Goal: Feedback & Contribution: Contribute content

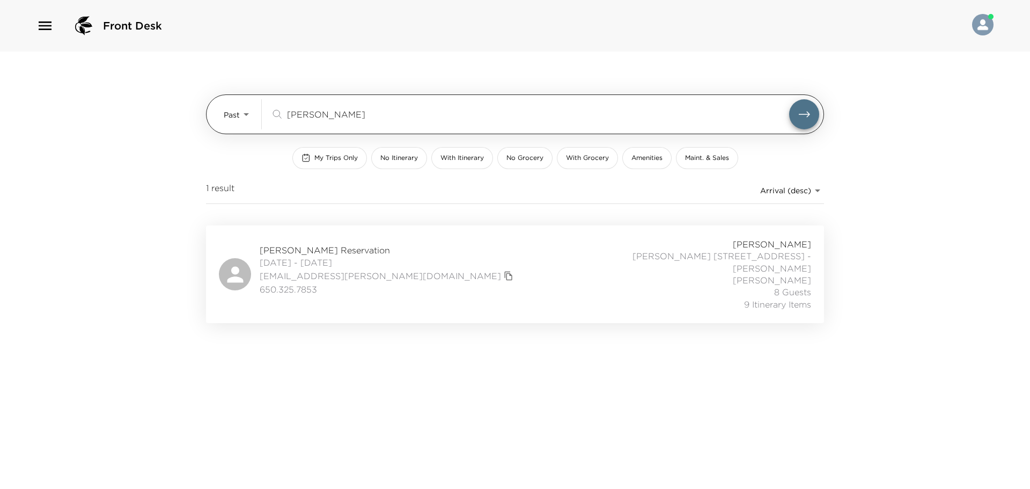
click at [361, 126] on div "david chang ​" at bounding box center [544, 114] width 549 height 30
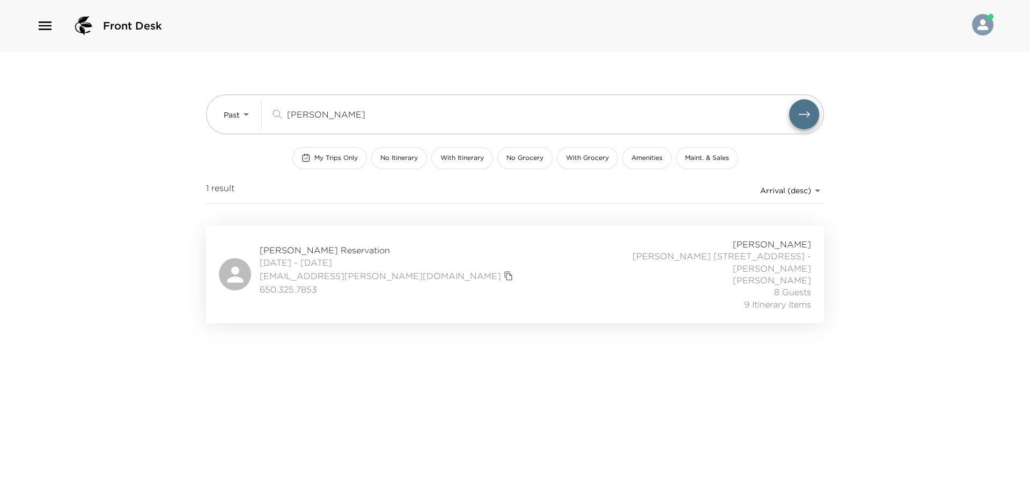
drag, startPoint x: 363, startPoint y: 119, endPoint x: 0, endPoint y: 95, distance: 363.9
click at [124, 118] on div "Front Desk Past Past david chang ​ My Trips Only No Itinerary With Itinerary No…" at bounding box center [515, 244] width 1030 height 489
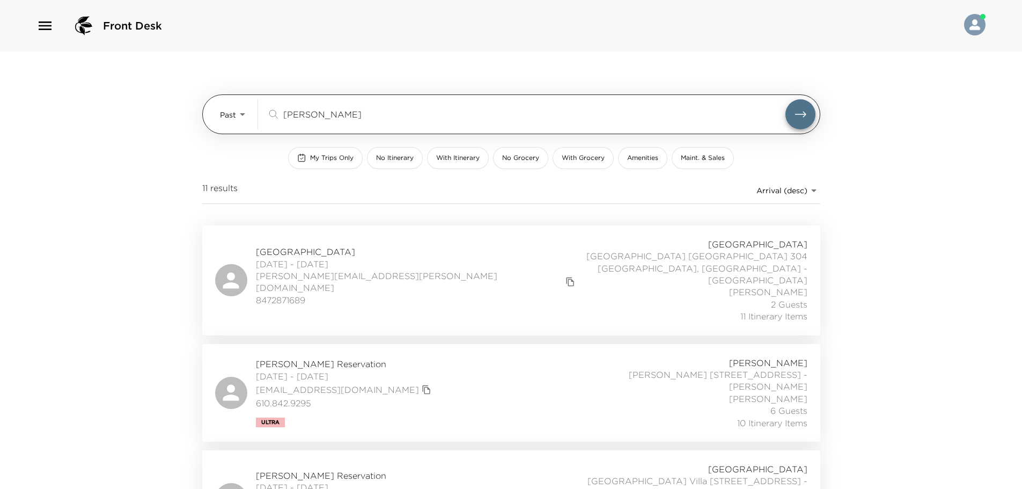
type input "chang"
click at [235, 107] on body "Front Desk Past Past chang ​ My Trips Only No Itinerary With Itinerary No Groce…" at bounding box center [511, 244] width 1022 height 489
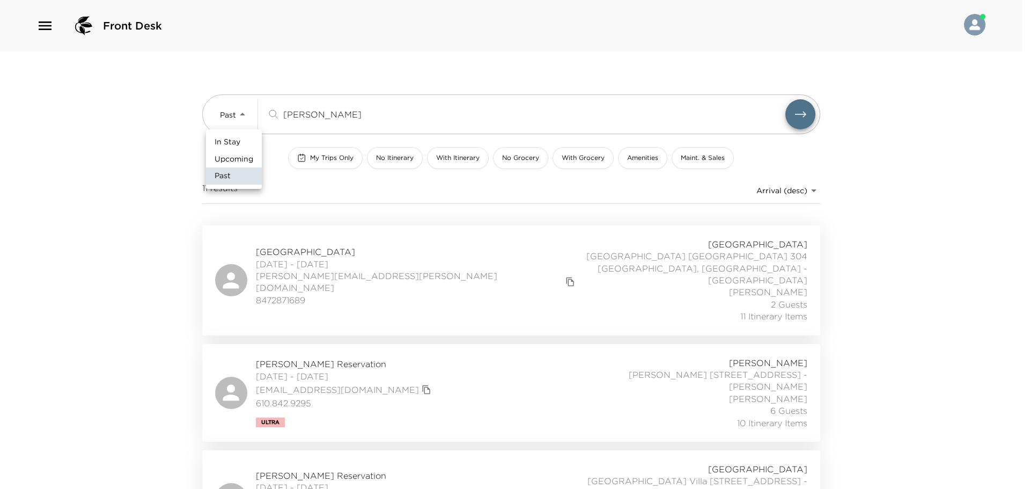
click at [226, 154] on span "Upcoming" at bounding box center [234, 159] width 39 height 11
type input "Upcoming"
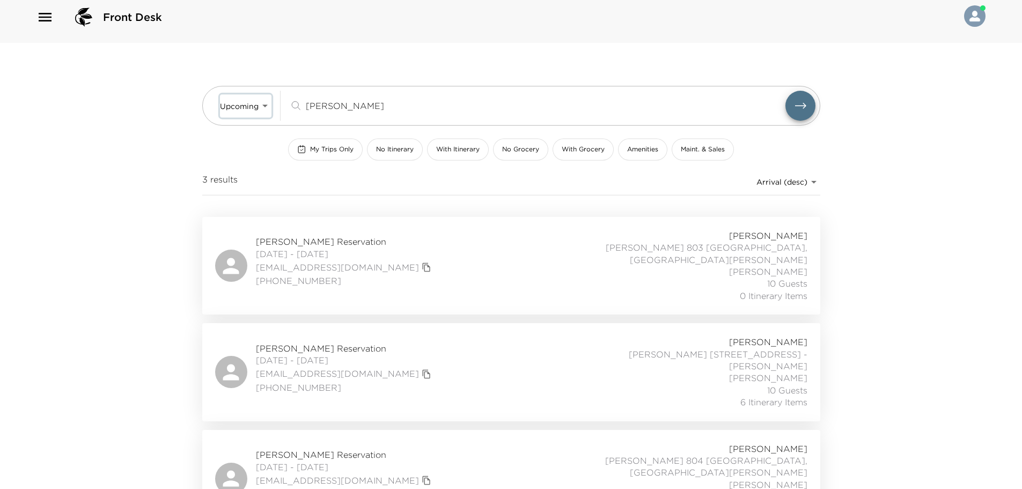
scroll to position [11, 0]
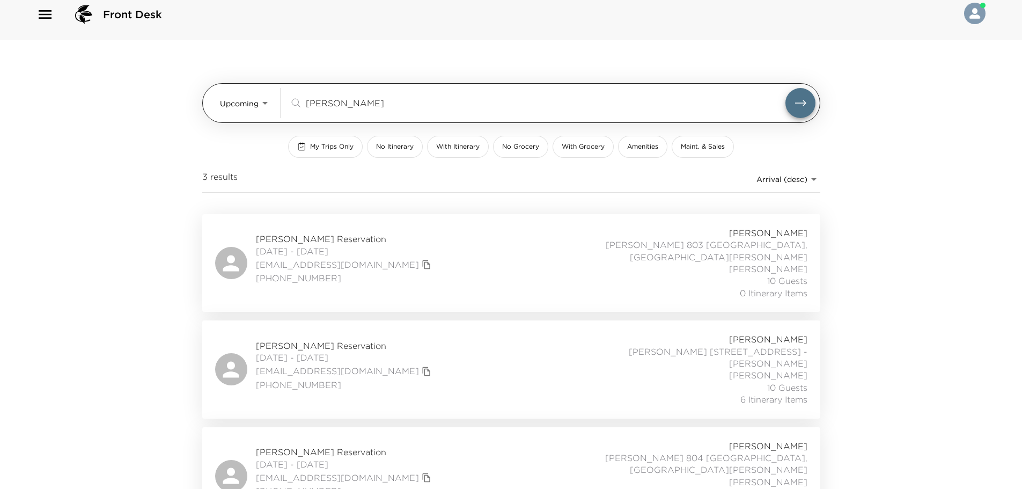
drag, startPoint x: 344, startPoint y: 105, endPoint x: 253, endPoint y: 100, distance: 91.3
click at [253, 100] on div "Upcoming Upcoming chang ​" at bounding box center [517, 103] width 595 height 30
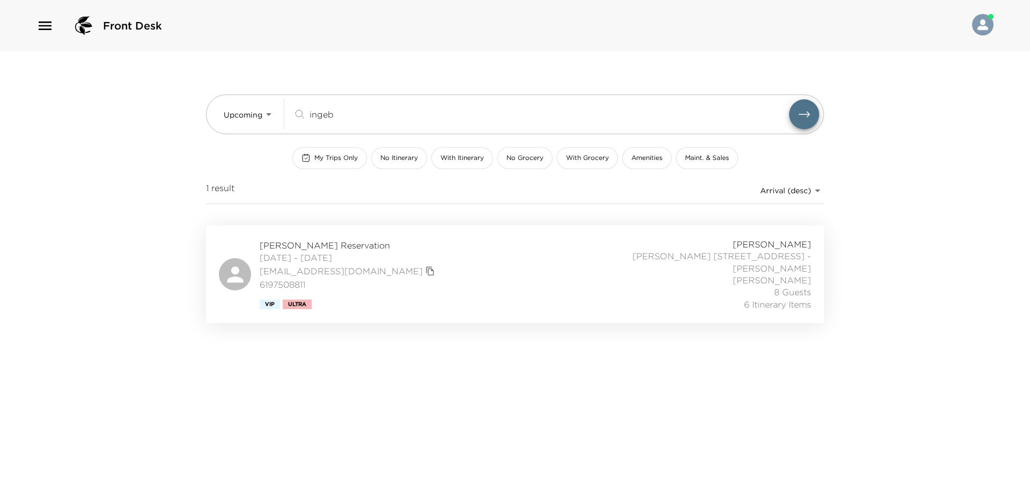
type input "ingeb"
click at [478, 264] on div "James Ingebritsen Reservation 10/09/2025 - 10/15/2025 jingebritsen@parallelcp.c…" at bounding box center [515, 274] width 592 height 72
click at [446, 260] on div "James Ingebritsen Reservation 10/09/2025 - 10/15/2025 jingebritsen@parallelcp.c…" at bounding box center [515, 274] width 592 height 72
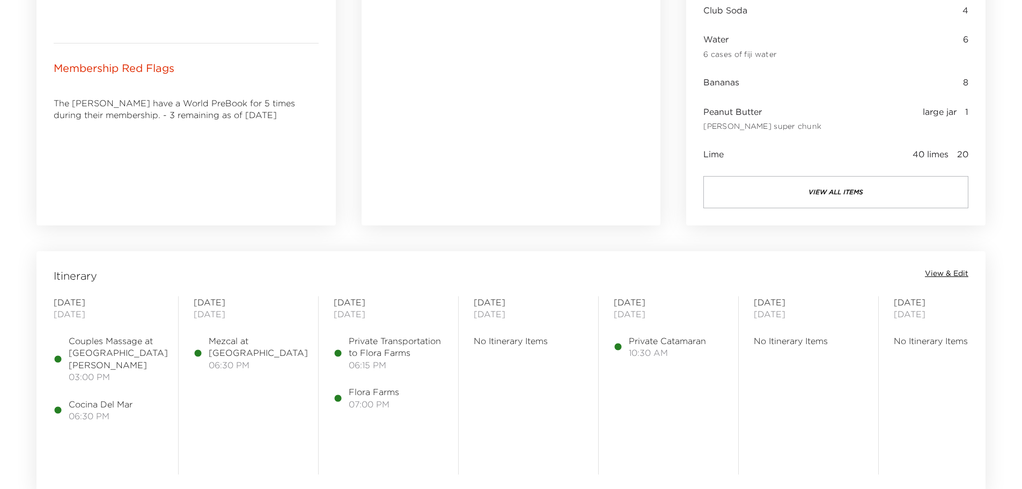
scroll to position [751, 0]
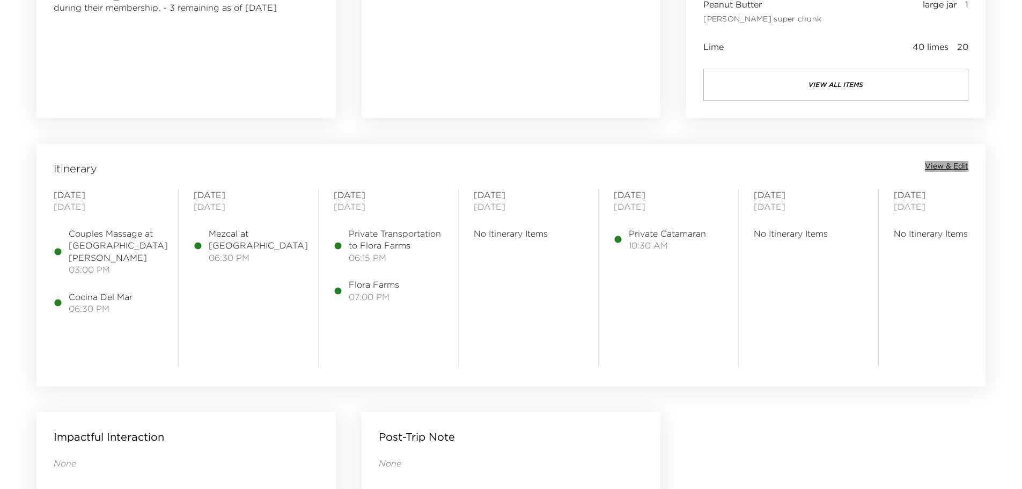
click at [966, 168] on span "View & Edit" at bounding box center [946, 166] width 43 height 11
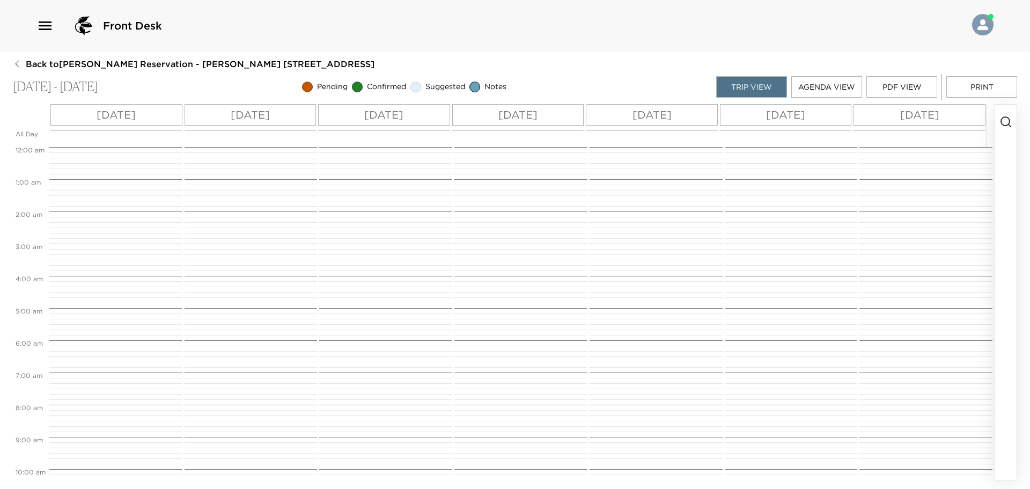
scroll to position [338, 0]
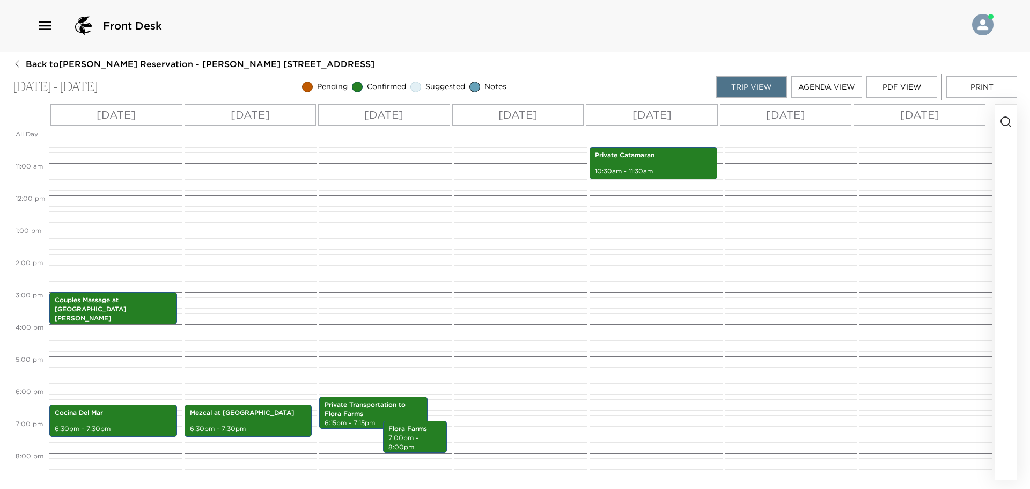
click at [1006, 122] on icon "button" at bounding box center [1005, 121] width 13 height 13
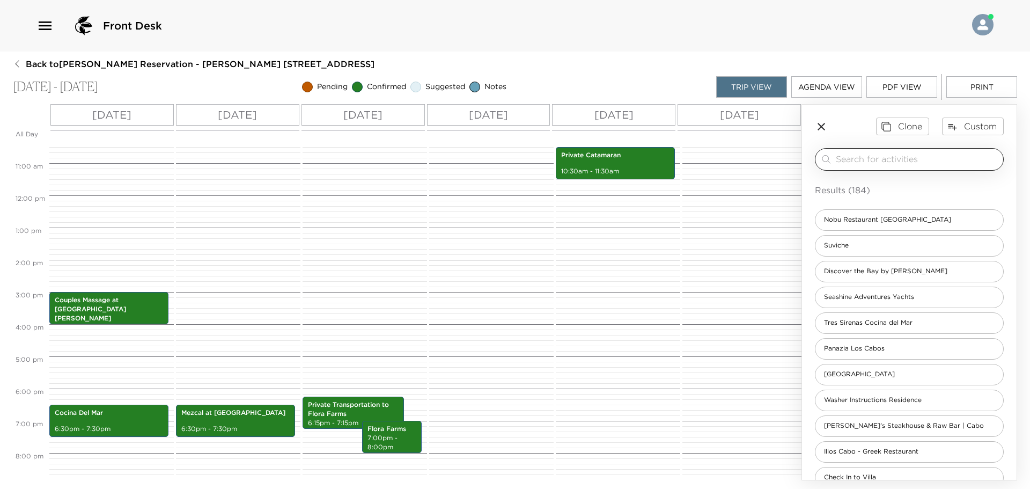
click at [887, 156] on input "search" at bounding box center [917, 159] width 163 height 12
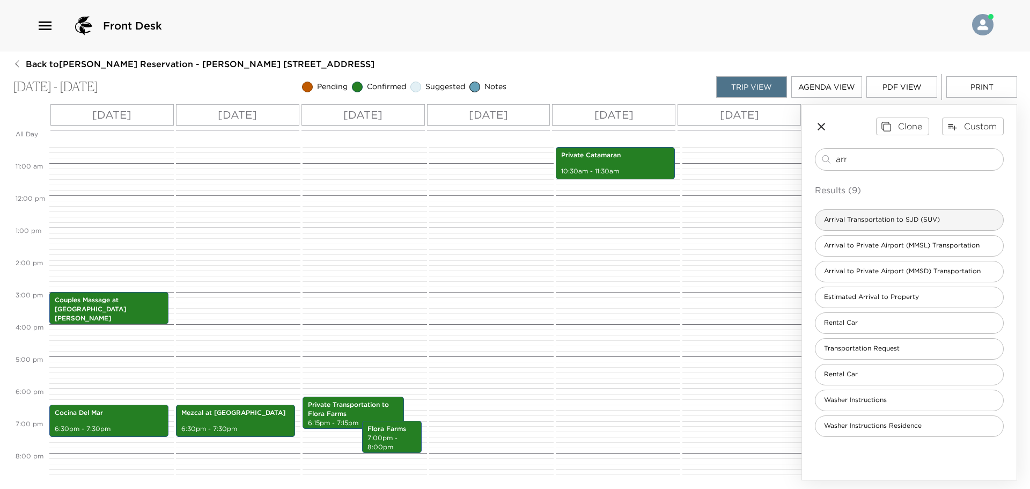
type input "arr"
click at [891, 223] on span "Arrival Transportation to SJD (SUV)" at bounding box center [881, 219] width 133 height 9
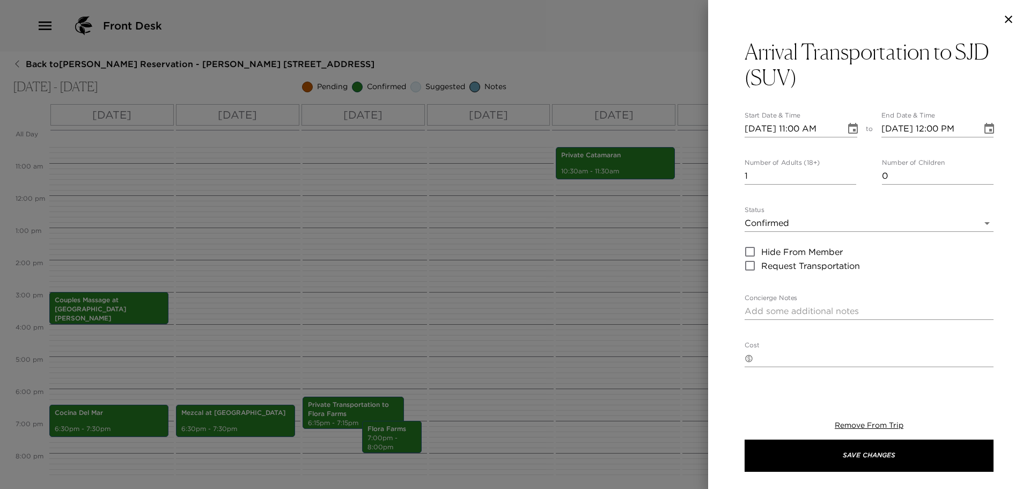
type textarea "$125 USD + tax SUV (1-5 passengers) $245 USD + tax (Up to 15 passengers) Flight…"
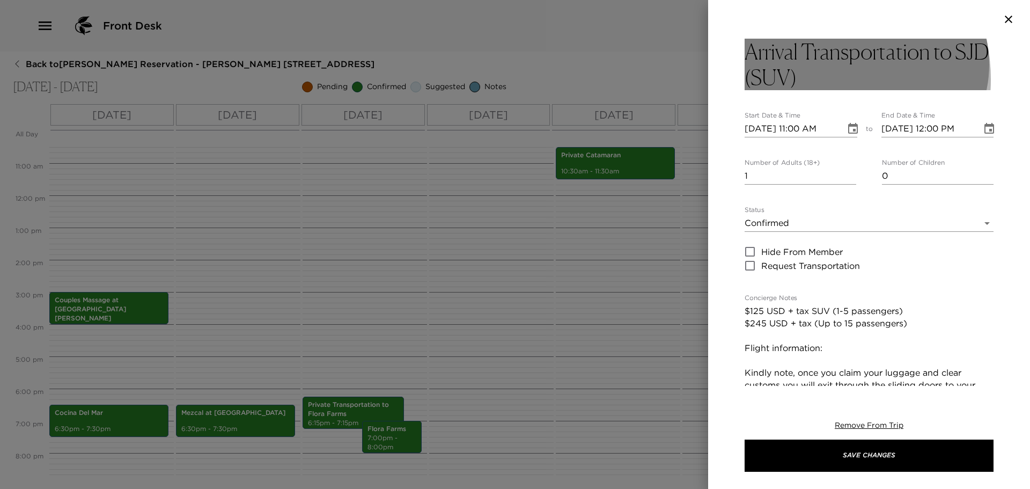
click at [806, 79] on h3 "Arrival Transportation to SJD (SUV)" at bounding box center [868, 64] width 249 height 51
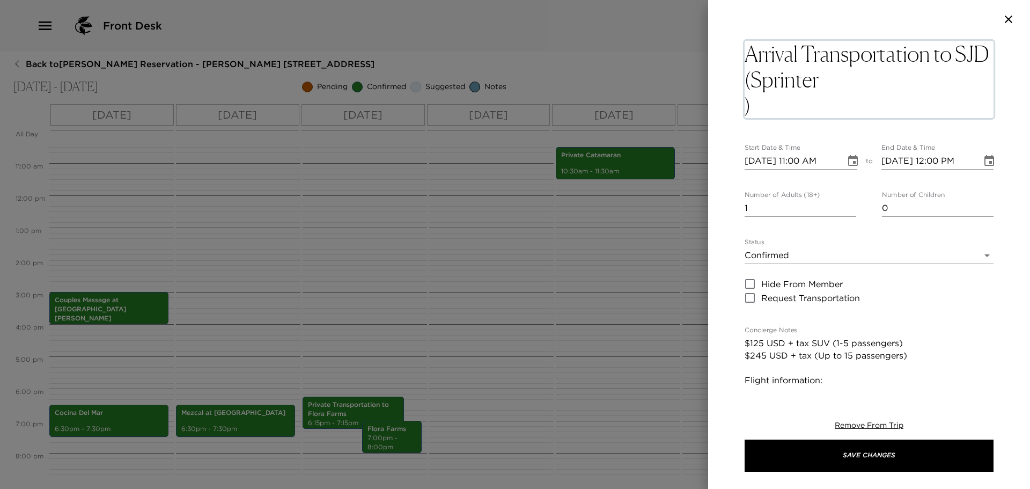
type textarea "Arrival Transportation to SJD (Sprinter)"
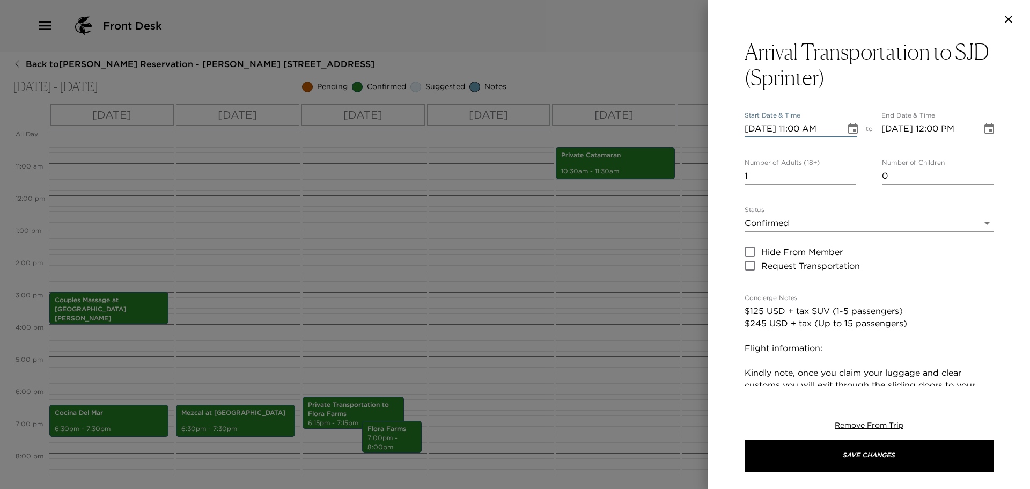
click at [801, 137] on input "[DATE] 11:00 AM" at bounding box center [790, 128] width 93 height 17
type input "10/09/2025 11:30 PM"
type input "10/09/2025 12:30 AM"
type input "10/09/2025 11:30 AM"
type input "10/09/2025 12:30 PM"
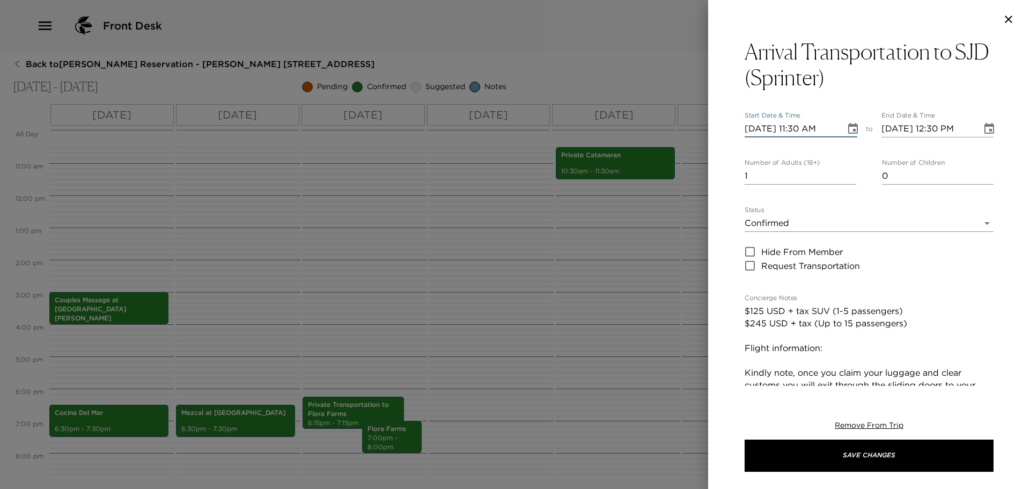
type input "10/09/2025 11:30 AM"
type input "10/09/2025 12:30 PM"
type input "6"
click at [850, 350] on textarea "$125 USD + tax SUV (1-5 passengers) $245 USD + tax (Up to 15 passengers) Flight…" at bounding box center [868, 428] width 249 height 247
paste textarea "N35HG"
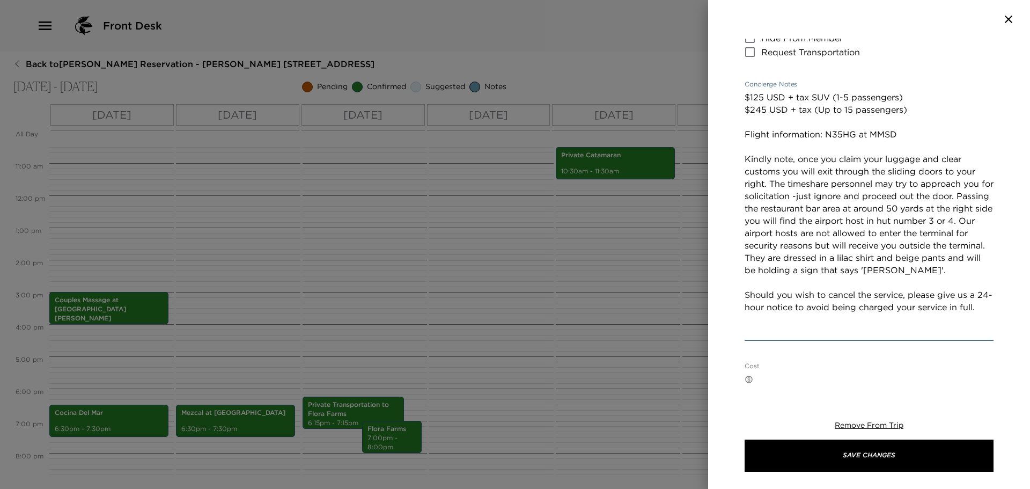
scroll to position [215, 0]
drag, startPoint x: 747, startPoint y: 156, endPoint x: 811, endPoint y: 278, distance: 137.9
click at [810, 278] on textarea "$125 USD + tax SUV (1-5 passengers) $245 USD + tax (Up to 15 passengers) Flight…" at bounding box center [868, 213] width 249 height 247
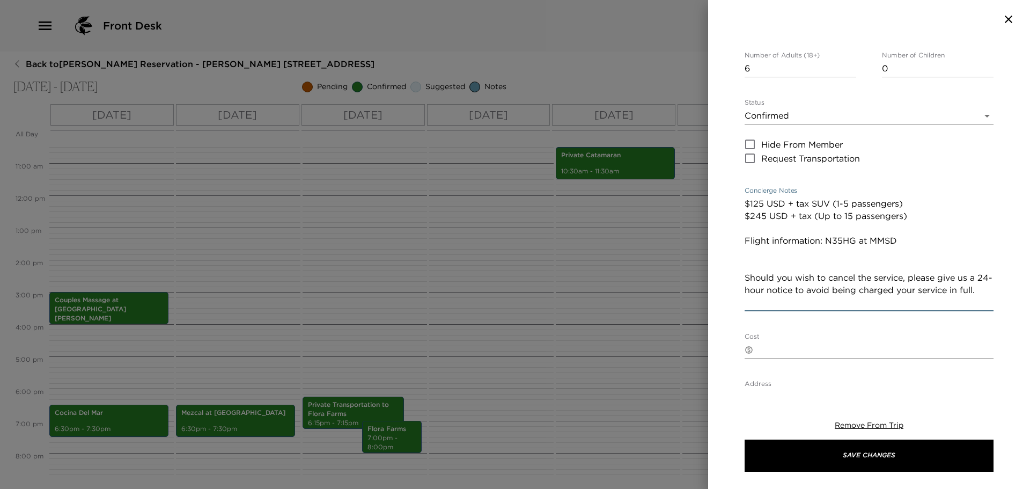
scroll to position [0, 0]
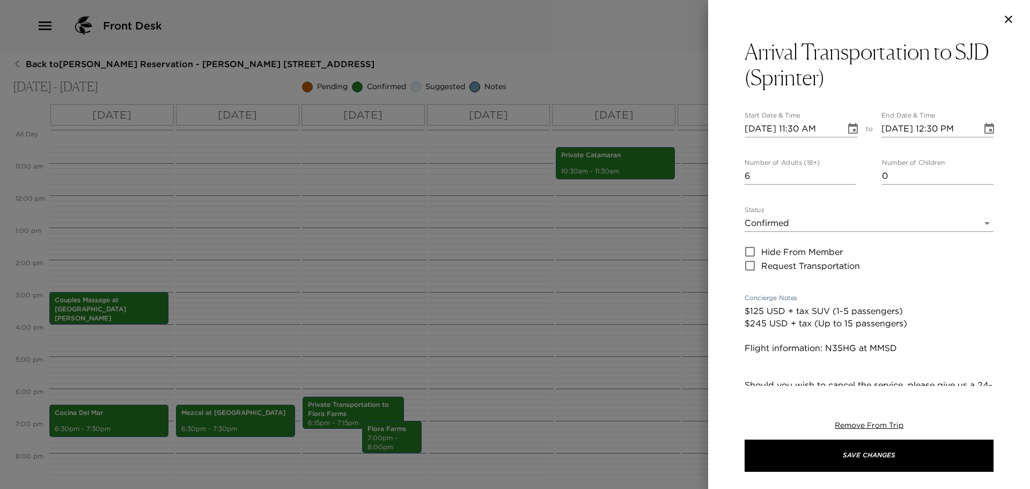
type textarea "$125 USD + tax SUV (1-5 passengers) $245 USD + tax (Up to 15 passengers) Flight…"
click at [765, 82] on h3 "Arrival Transportation to SJD (Sprinter)" at bounding box center [868, 64] width 249 height 51
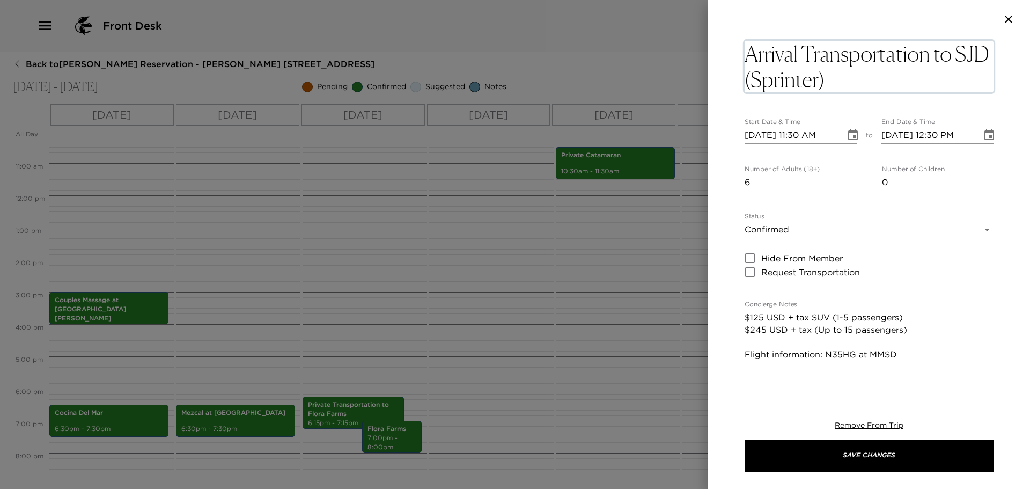
click at [765, 82] on textarea "Arrival Transportation to SJD (Sprinter)" at bounding box center [868, 66] width 249 height 51
type textarea "Arrival Transportation to MMSD (Sprinter)"
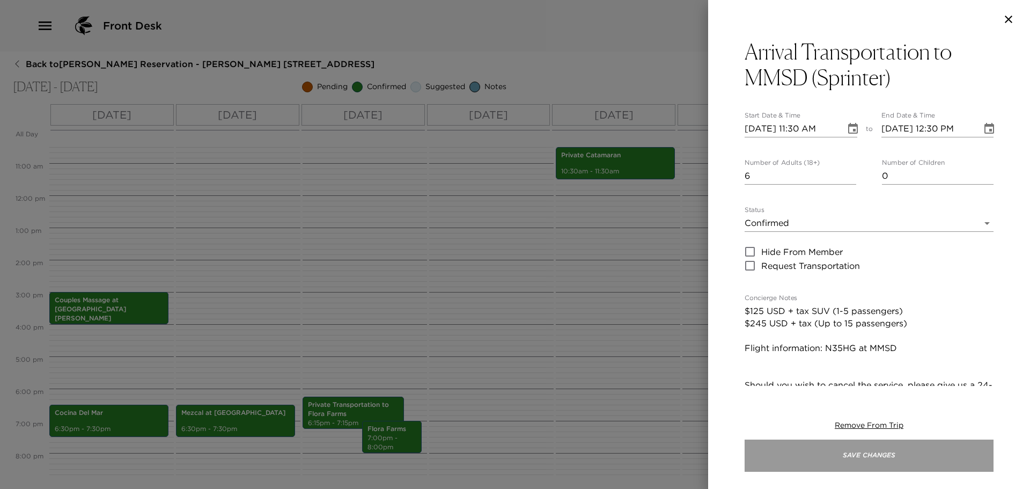
click at [859, 452] on button "Save Changes" at bounding box center [868, 455] width 249 height 32
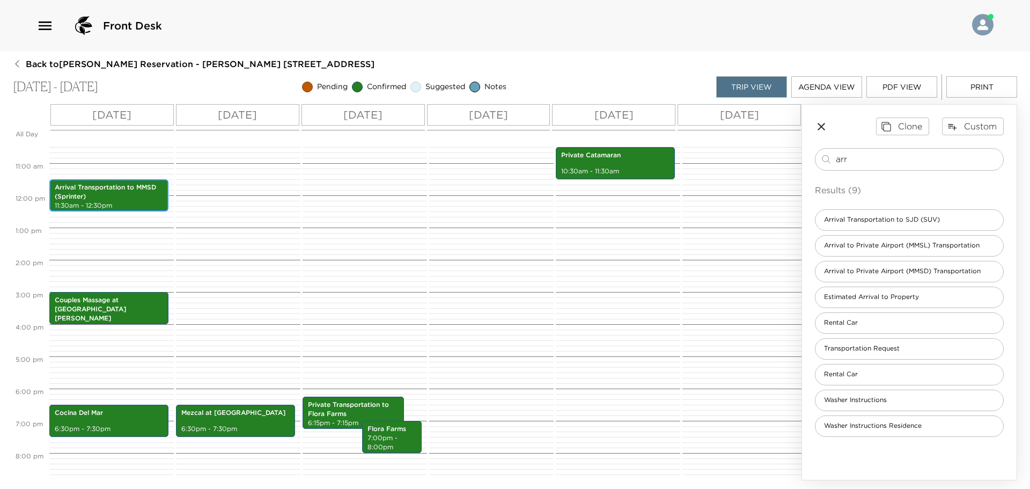
click at [142, 200] on p "Arrival Transportation to MMSD (Sprinter)" at bounding box center [109, 192] width 108 height 18
click at [935, 168] on div "arr ​" at bounding box center [909, 159] width 189 height 23
click at [937, 159] on input "arr" at bounding box center [917, 159] width 163 height 12
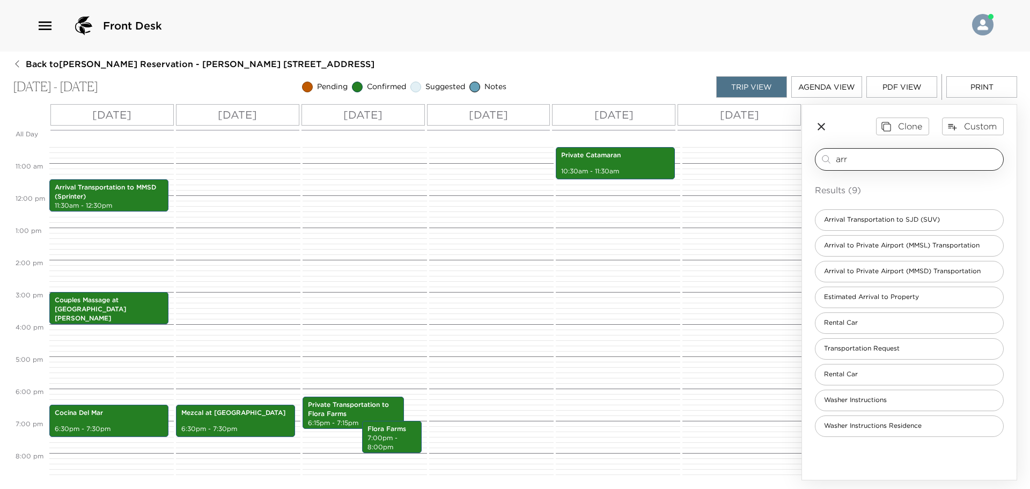
click at [937, 159] on input "arr" at bounding box center [917, 159] width 163 height 12
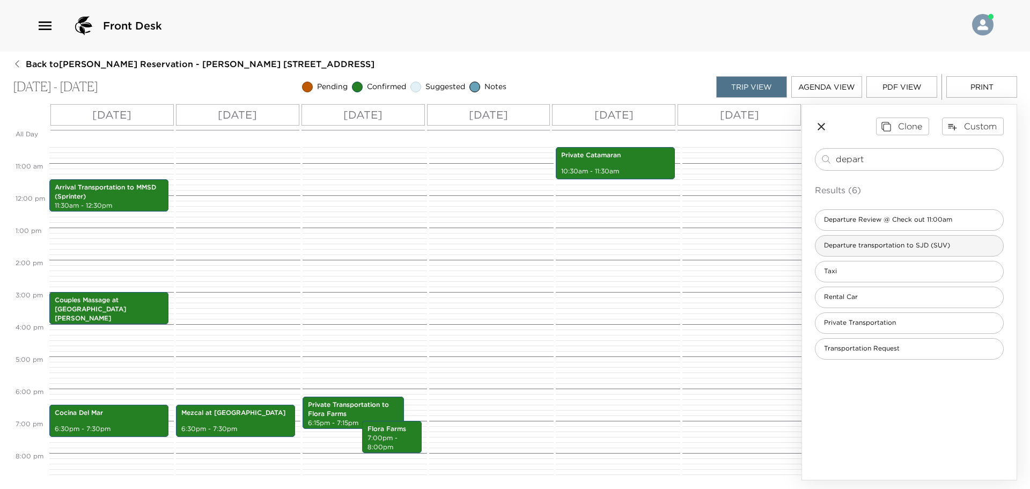
type input "depart"
click at [916, 238] on div "Departure transportation to SJD (SUV)" at bounding box center [909, 245] width 189 height 21
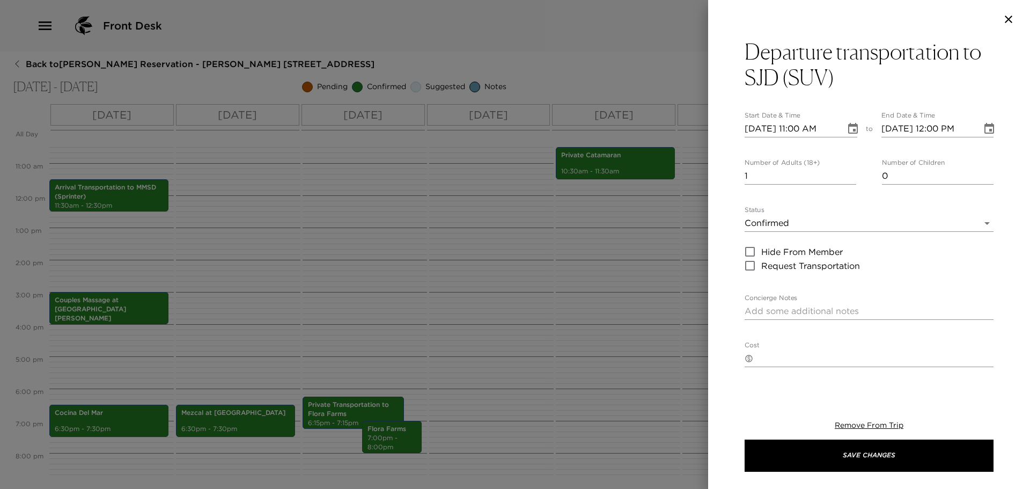
type textarea "$125 USD + tax SUV (1- 5 passengers) $245 USD + tax (Up to 15 passengers) Fligh…"
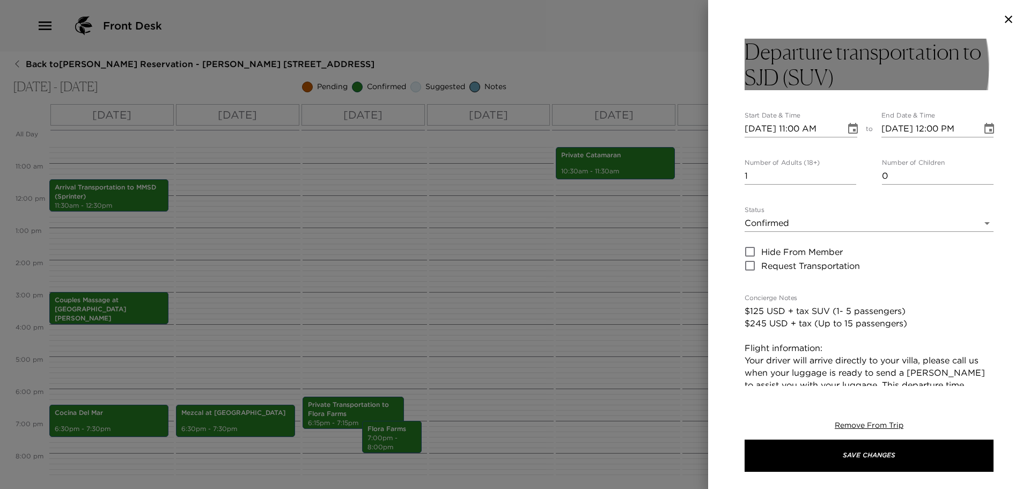
click at [761, 75] on h3 "Departure transportation to SJD (SUV)" at bounding box center [868, 64] width 249 height 51
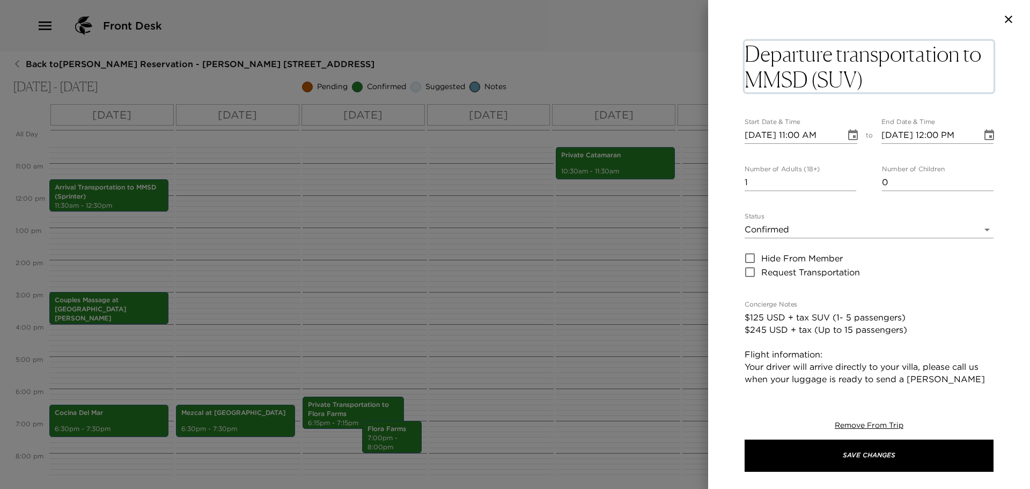
click at [840, 84] on textarea "Departure transportation to MMSD (SUV)" at bounding box center [868, 66] width 249 height 51
type textarea "Departure transportation to MMSD (Sprinter)"
click at [769, 133] on input "[DATE] 11:00 AM" at bounding box center [790, 135] width 93 height 17
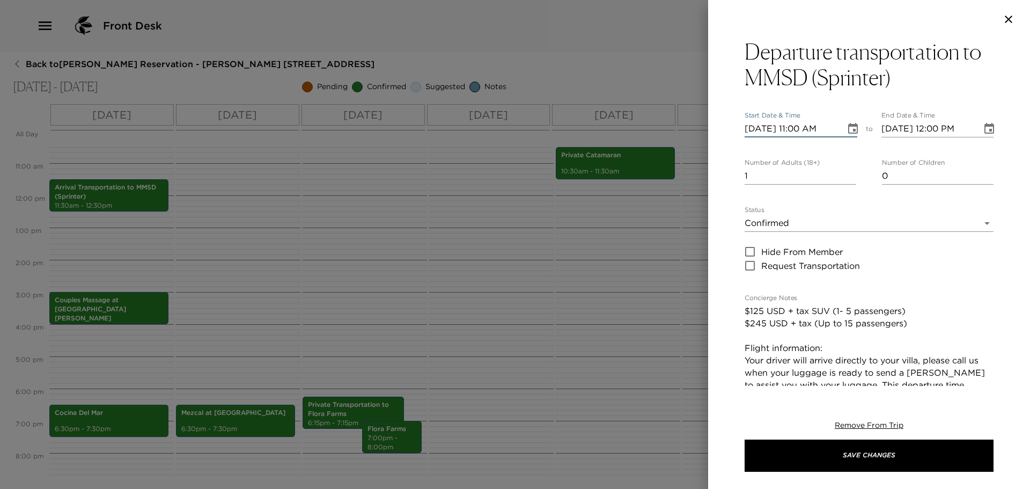
type input "[DATE] 11:00 AM"
type input "[DATE] 12:00 PM"
type input "10/15/2025 11:00 AM"
type input "10/15/2025 12:00 PM"
type input "10/15/2025 09:30 PM"
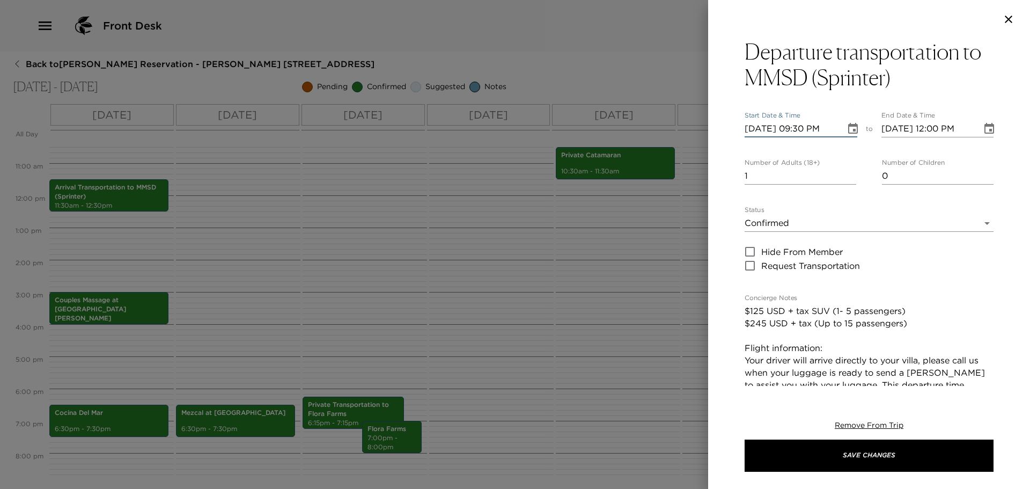
type input "10/15/2025 10:30 PM"
type input "10/15/2025 09:30 AM"
type input "10/15/2025 10:30 AM"
type input "6"
click at [885, 337] on textarea "$125 USD + tax SUV (1- 5 passengers) $245 USD + tax (Up to 15 passengers) Fligh…" at bounding box center [868, 366] width 249 height 123
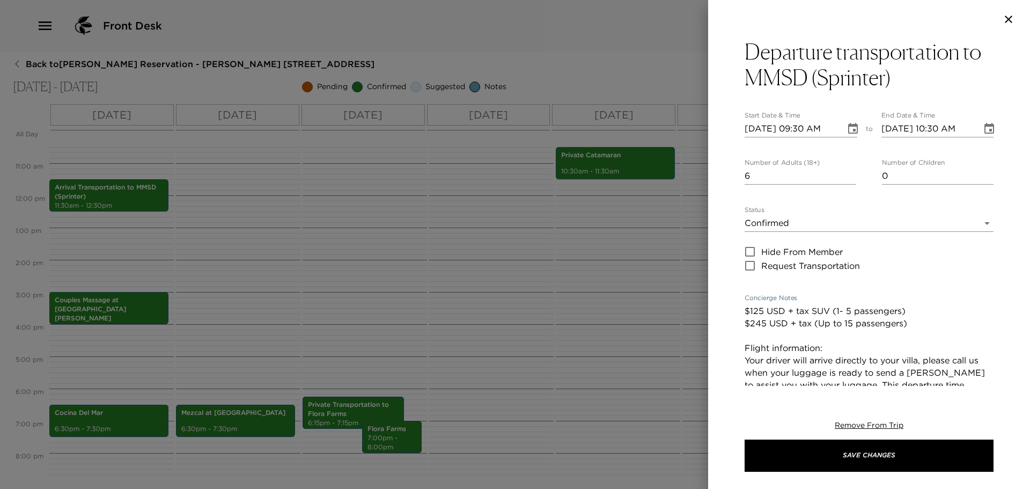
click at [873, 352] on textarea "$125 USD + tax SUV (1- 5 passengers) $245 USD + tax (Up to 15 passengers) Fligh…" at bounding box center [868, 366] width 249 height 123
paste textarea "N35HG"
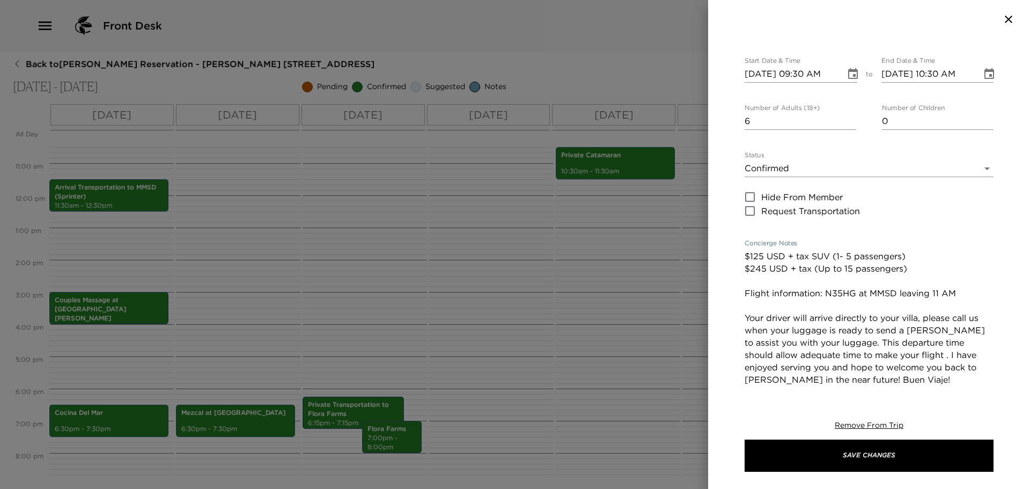
scroll to position [107, 0]
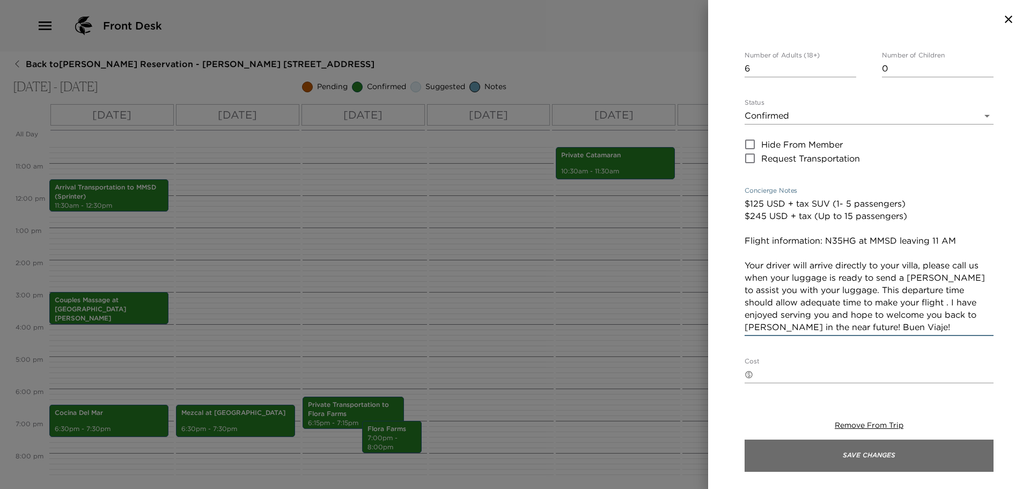
type textarea "$125 USD + tax SUV (1- 5 passengers) $245 USD + tax (Up to 15 passengers) Fligh…"
click at [890, 453] on button "Save Changes" at bounding box center [868, 455] width 249 height 32
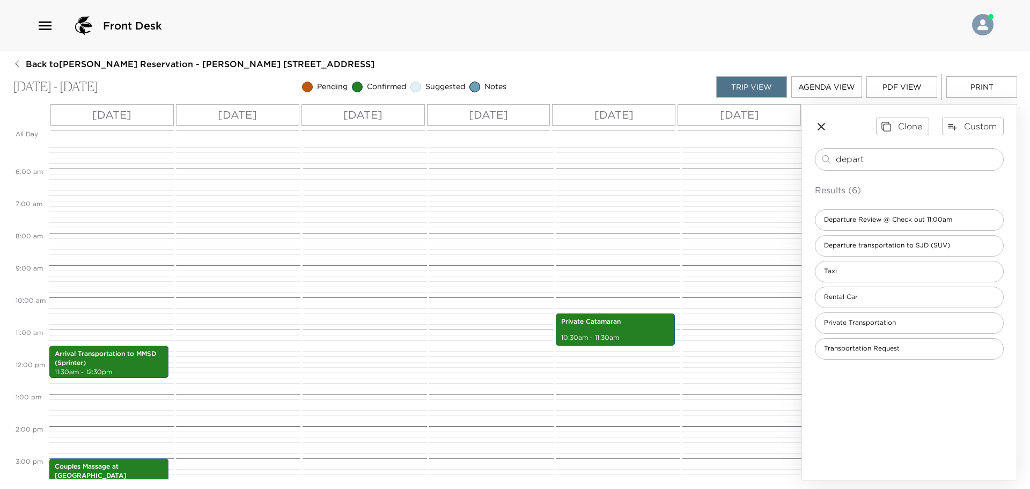
scroll to position [448, 0]
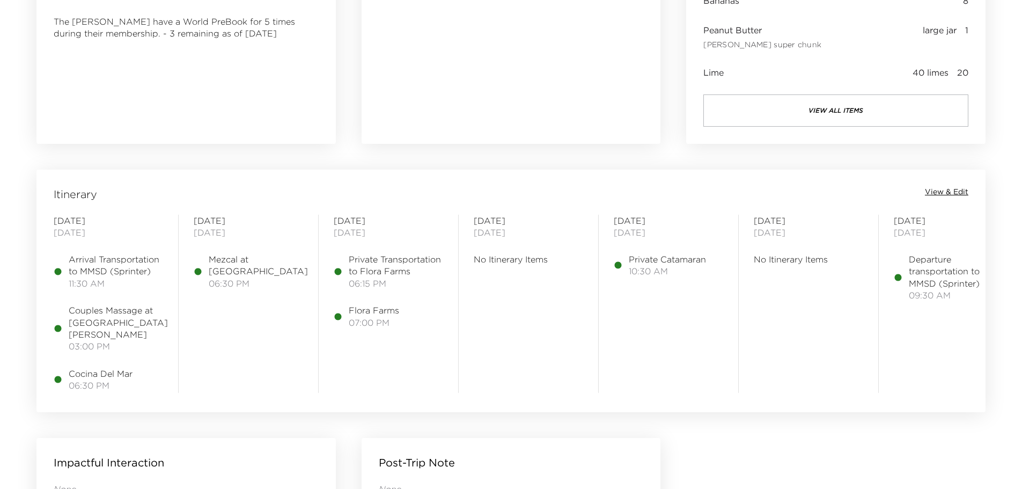
scroll to position [751, 0]
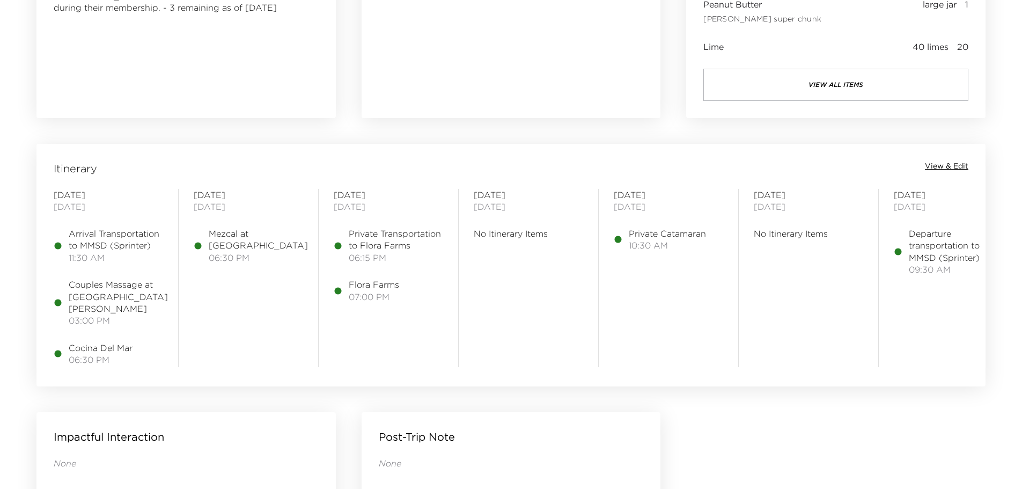
click at [943, 165] on span "View & Edit" at bounding box center [946, 166] width 43 height 11
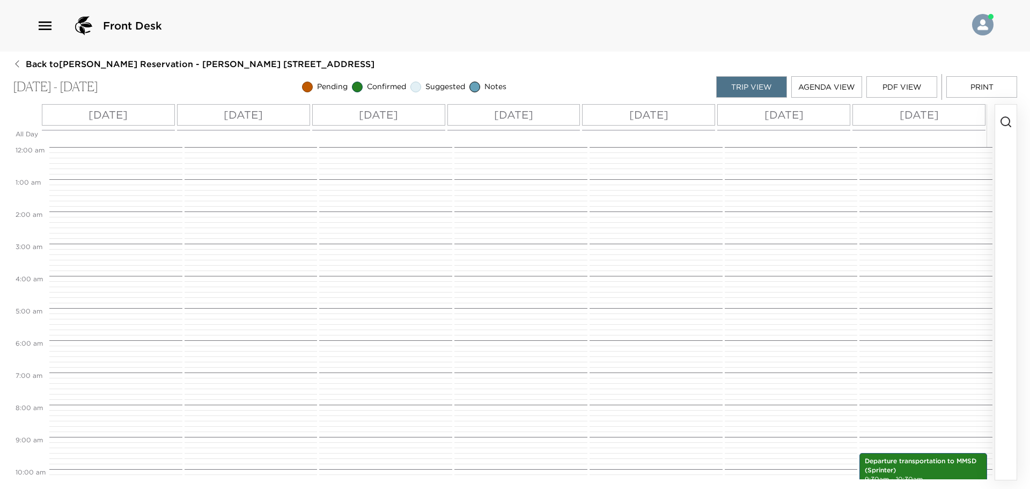
scroll to position [338, 0]
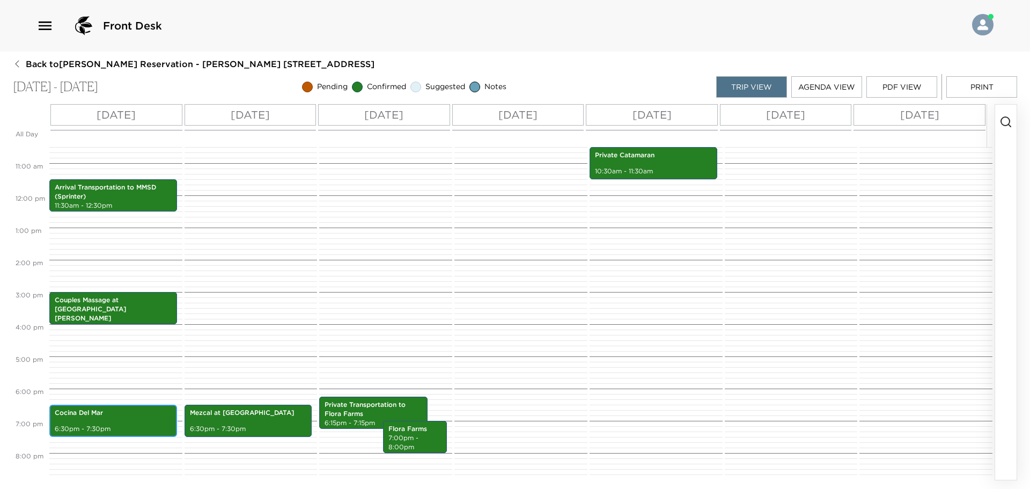
click at [158, 416] on p "Cocina Del Mar" at bounding box center [113, 412] width 117 height 9
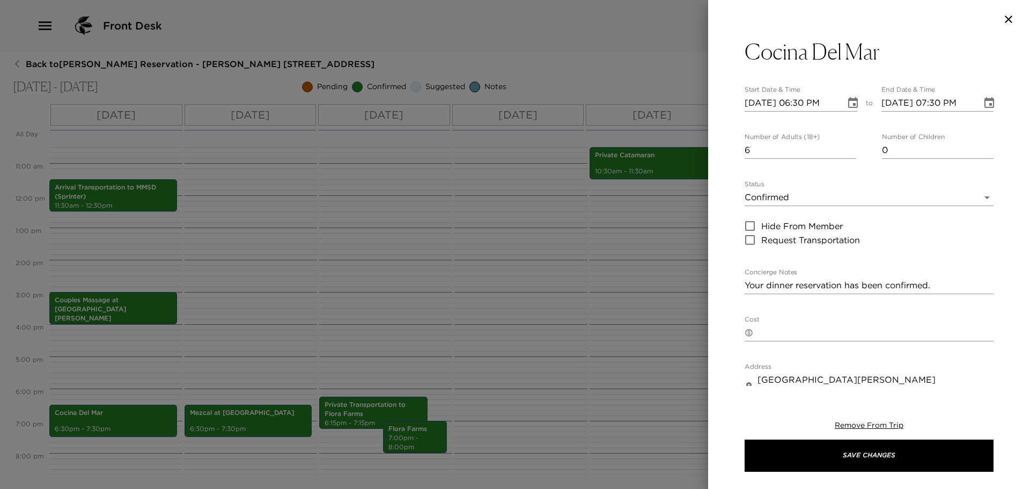
click at [263, 424] on div at bounding box center [515, 244] width 1030 height 489
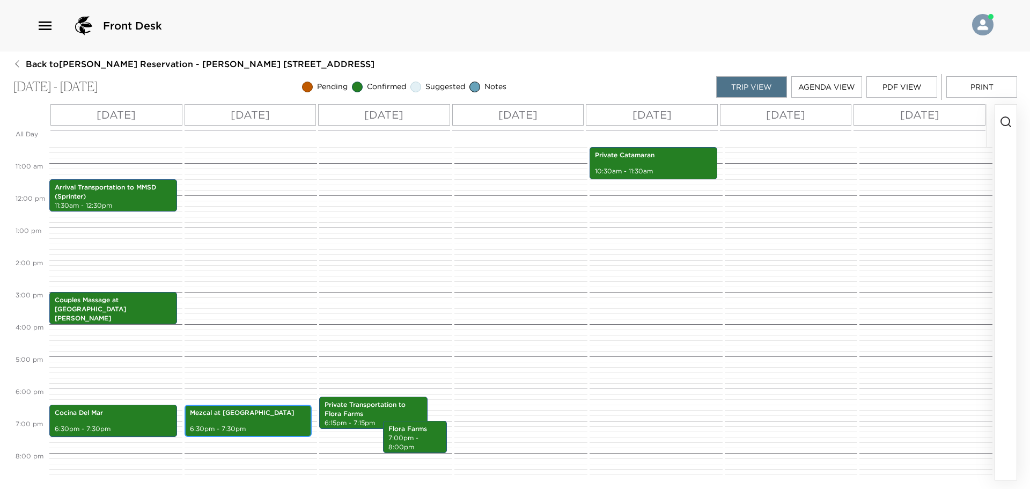
click at [263, 424] on p "6:30pm - 7:30pm" at bounding box center [248, 428] width 117 height 9
click at [271, 422] on div "Mezcal at [GEOGRAPHIC_DATA] 6:30pm - 7:30pm" at bounding box center [248, 420] width 121 height 29
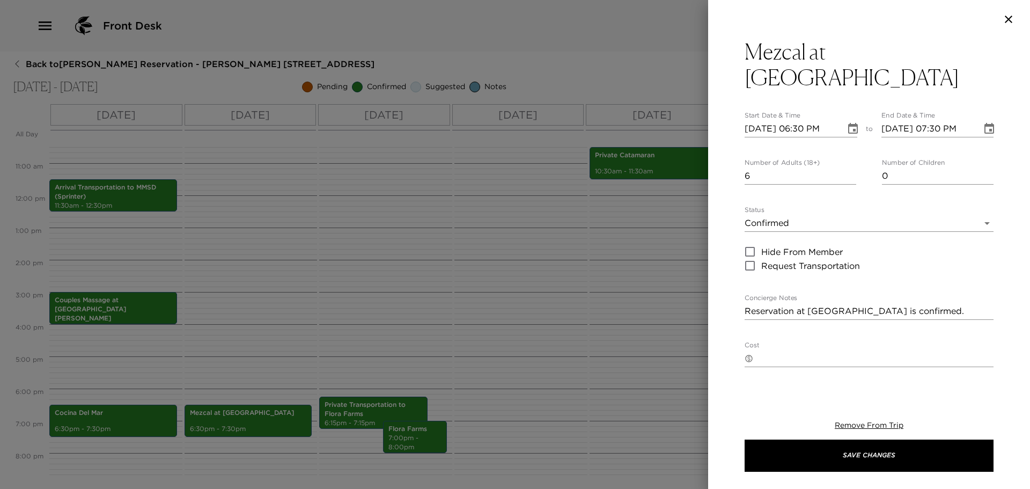
click at [381, 404] on div at bounding box center [515, 244] width 1030 height 489
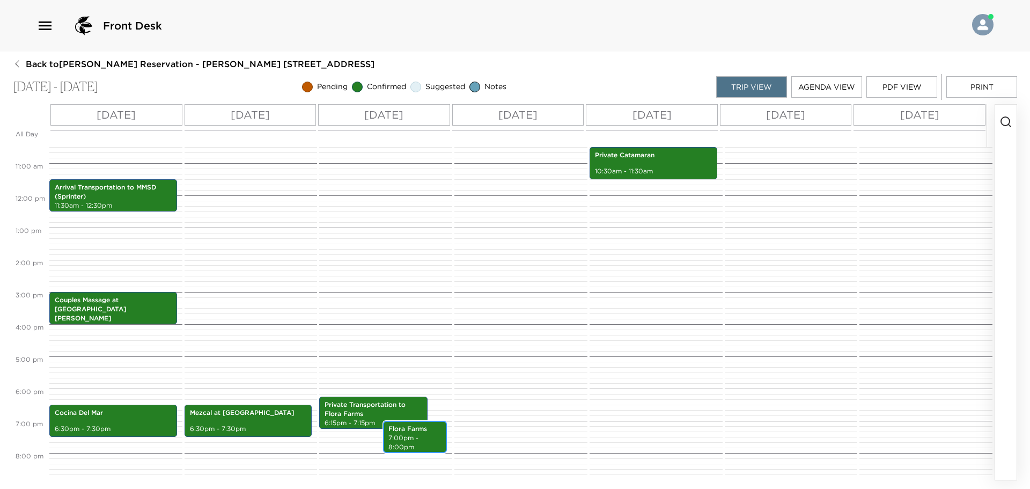
click at [414, 431] on p "Flora Farms" at bounding box center [414, 428] width 53 height 9
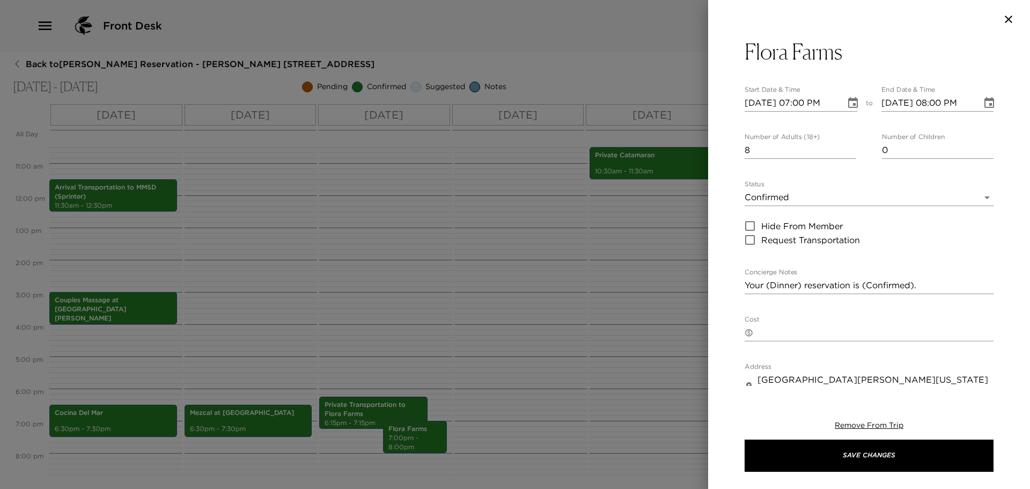
click at [629, 335] on div at bounding box center [515, 244] width 1030 height 489
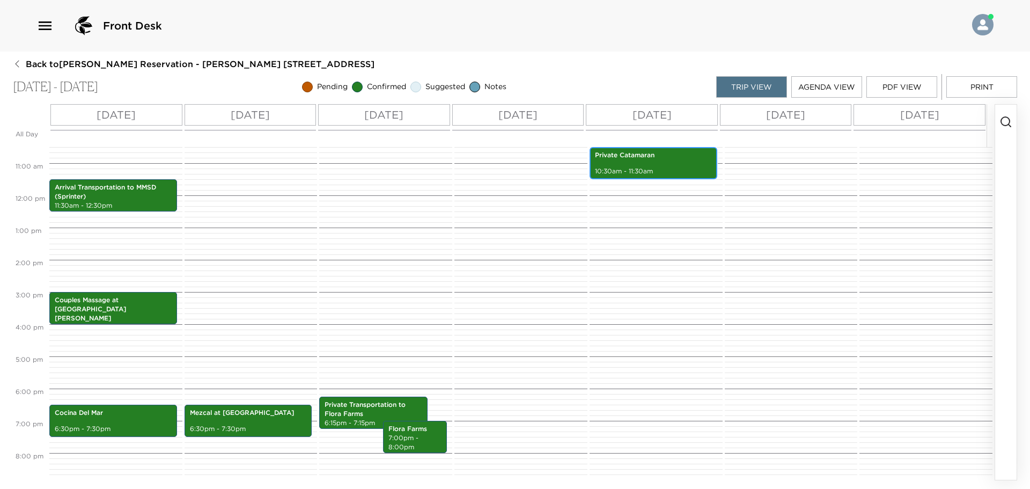
click at [680, 167] on p "10:30am - 11:30am" at bounding box center [653, 171] width 117 height 9
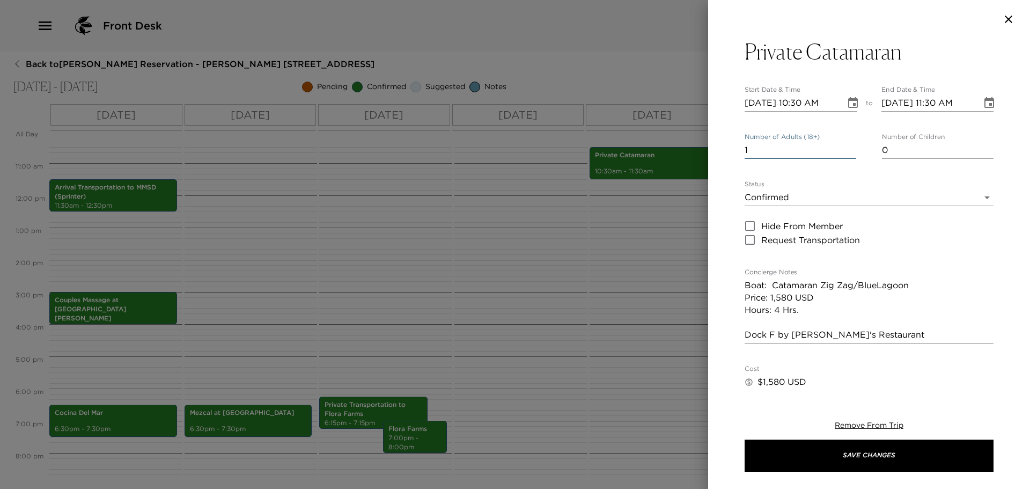
drag, startPoint x: 787, startPoint y: 143, endPoint x: 609, endPoint y: 136, distance: 178.7
click at [633, 132] on div "Private Catamaran Start Date & Time [DATE] 10:30 AM to End Date & Time [DATE] 1…" at bounding box center [515, 244] width 1030 height 489
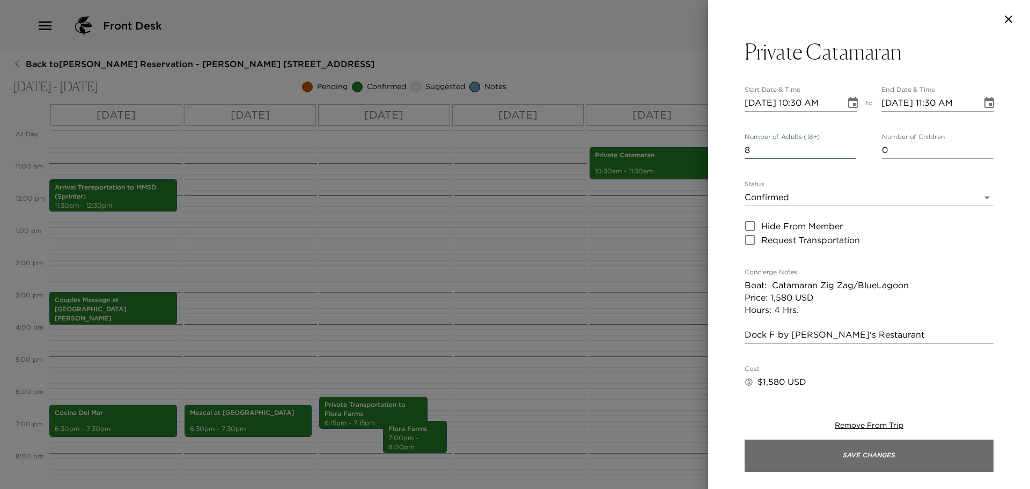
type input "8"
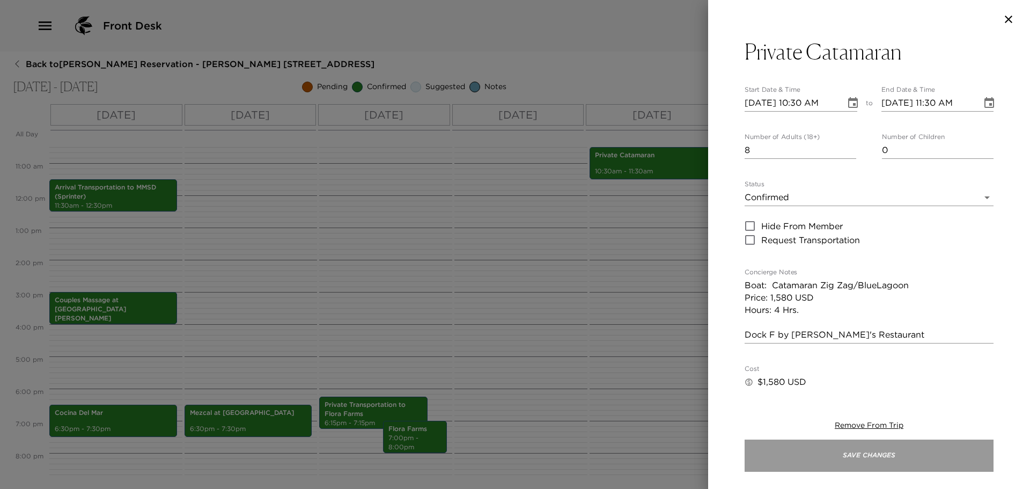
click at [866, 458] on button "Save Changes" at bounding box center [868, 455] width 249 height 32
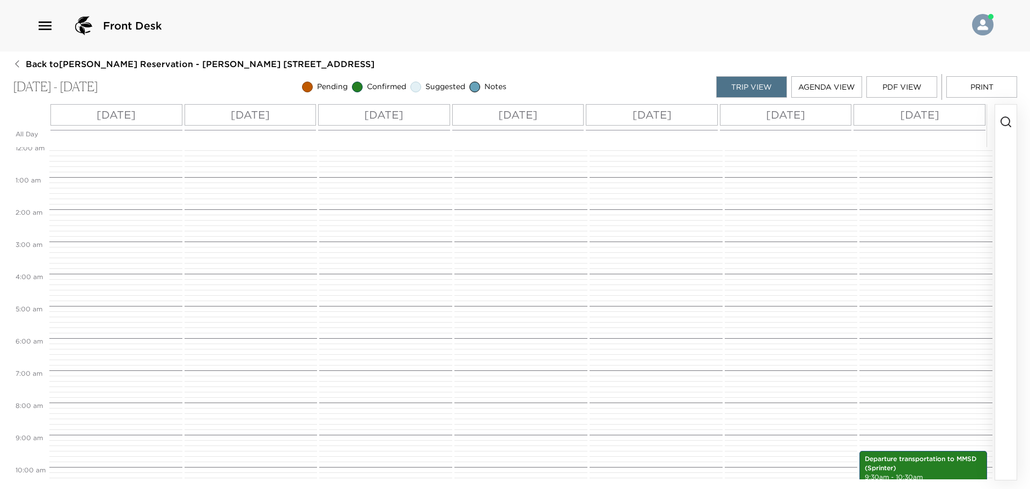
scroll to position [0, 0]
click at [1011, 120] on icon "button" at bounding box center [1005, 121] width 13 height 13
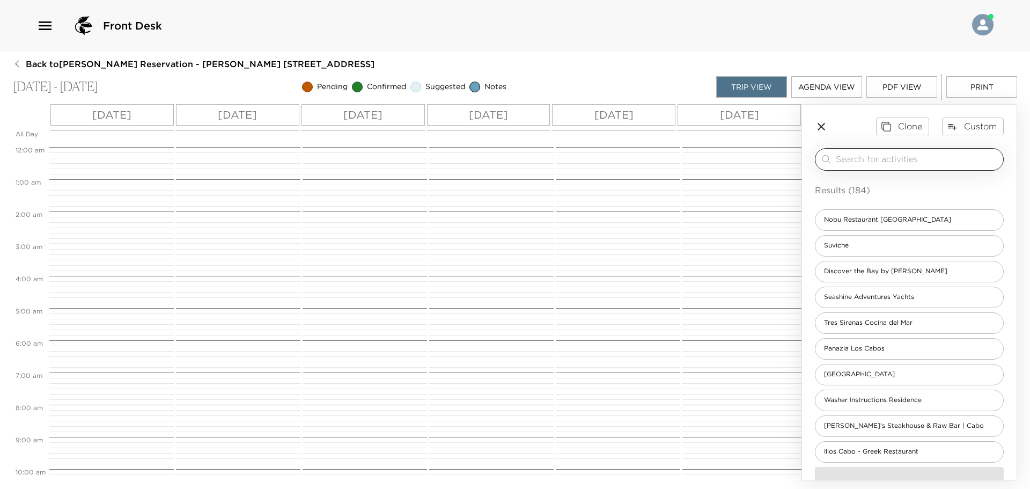
click at [924, 158] on input "search" at bounding box center [917, 159] width 163 height 12
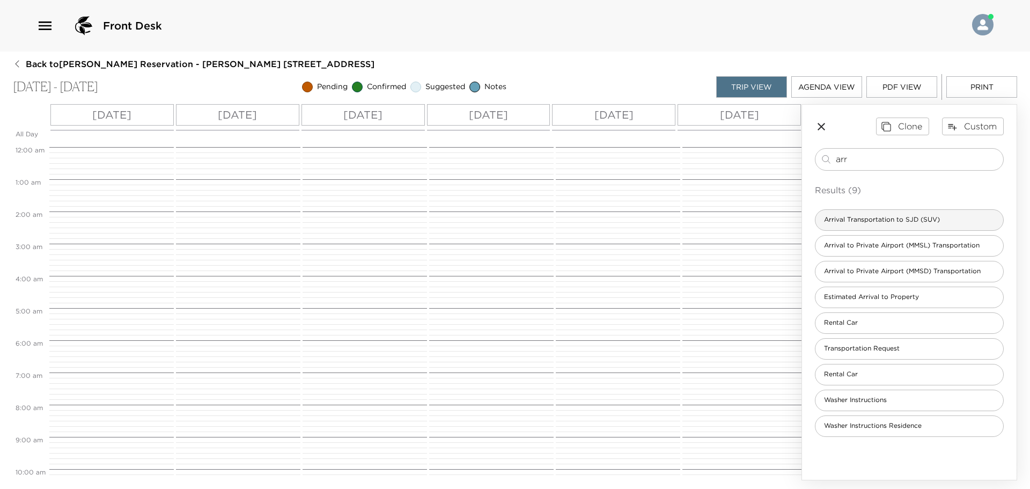
type input "arr"
click at [921, 225] on div "Arrival Transportation to SJD (SUV)" at bounding box center [909, 219] width 189 height 21
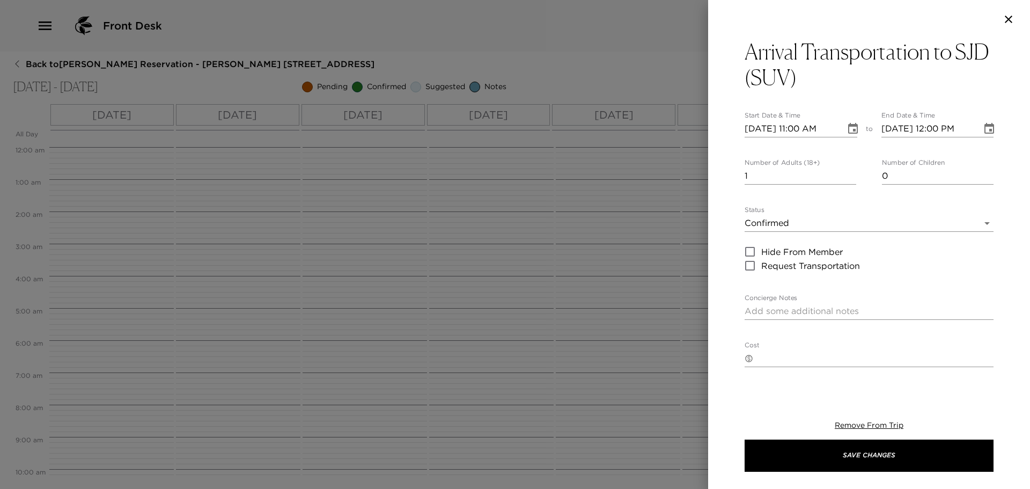
type textarea "$125 USD + tax SUV (1-5 passengers) $245 USD + tax (Up to 15 passengers) Flight…"
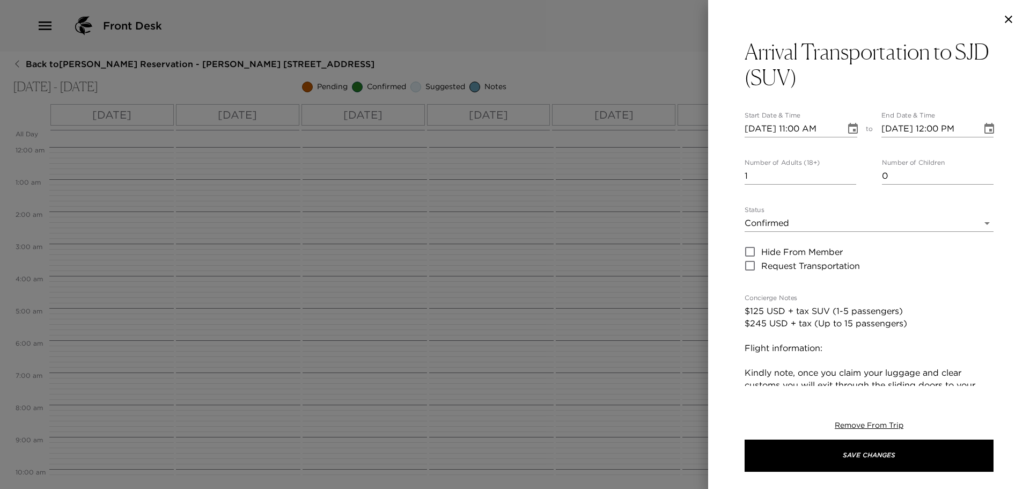
click at [761, 129] on input "[DATE] 11:00 AM" at bounding box center [790, 128] width 93 height 17
type input "[DATE] 11:00 AM"
type input "[DATE] 12:00 PM"
type input "[DATE] 11:00 AM"
type input "[DATE] 12:00 PM"
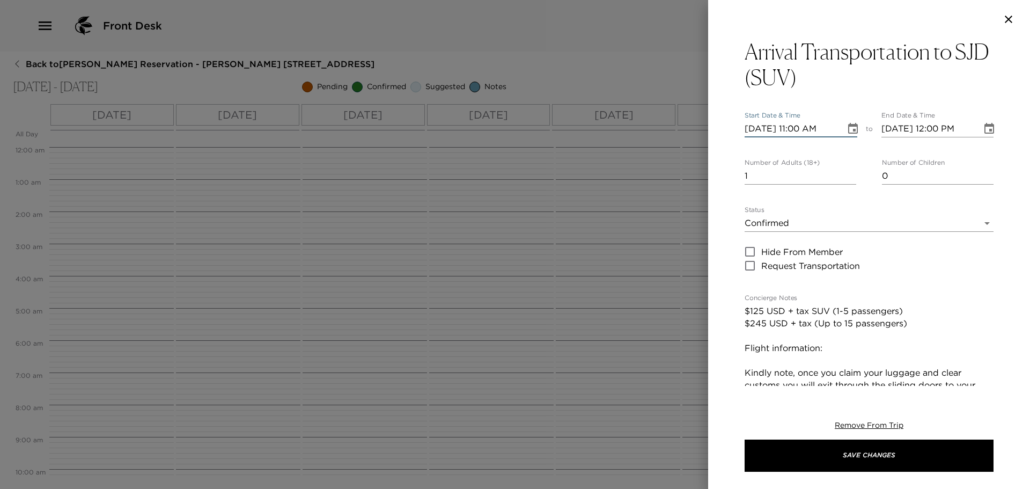
type input "[DATE] 11:00 AM"
click at [795, 125] on input "[DATE] 11:00 AM" at bounding box center [790, 128] width 93 height 17
type input "[DATE] 10:35 PM"
type input "[DATE] 11:35 PM"
type input "[DATE] 10:35 AM"
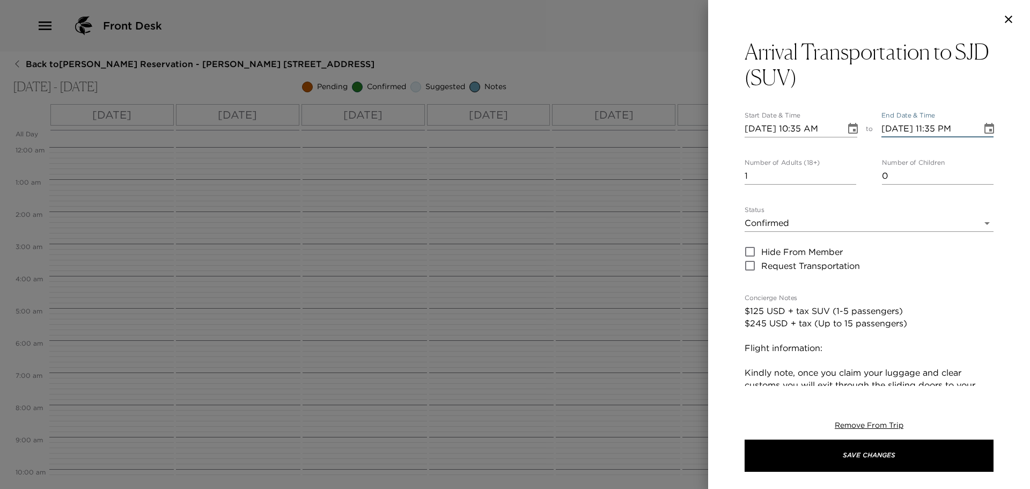
type input "[DATE] 11:35 AM"
type input "2"
click at [859, 351] on textarea "$125 USD + tax SUV (1-5 passengers) $245 USD + tax (Up to 15 passengers) Flight…" at bounding box center [868, 428] width 249 height 247
type textarea "$125 USD + tax SUV (1-5 passengers) $245 USD + tax (Up to 15 passengers) Flight…"
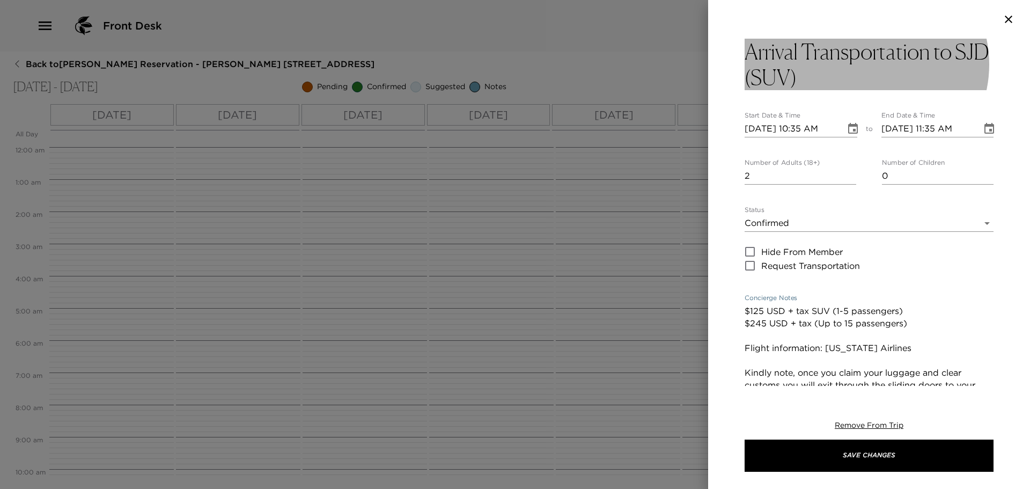
click at [879, 77] on h3 "Arrival Transportation to SJD (SUV)" at bounding box center [868, 64] width 249 height 51
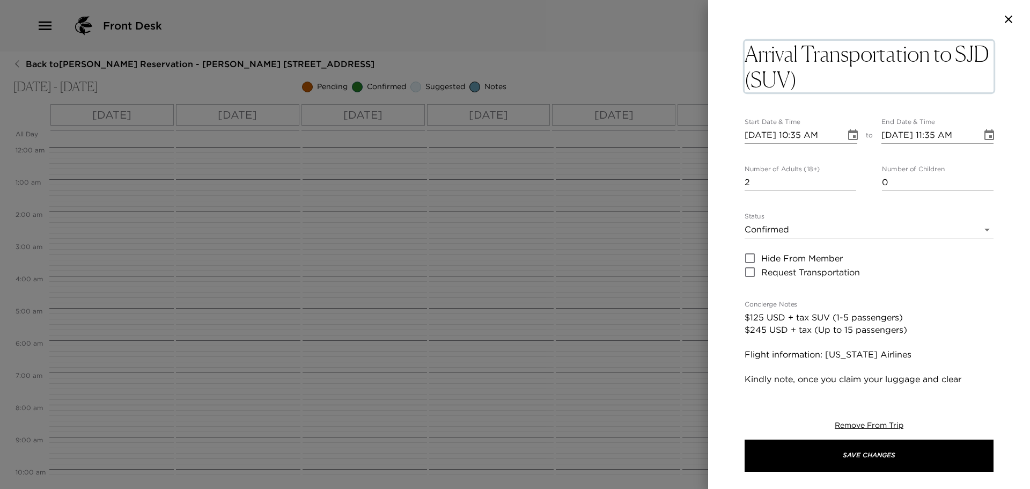
click at [879, 79] on textarea "Arrival Transportation to SJD (SUV)" at bounding box center [868, 66] width 249 height 51
type textarea "Arrival Transportation to SJD (SUV) For [PERSON_NAME] and [PERSON_NAME]."
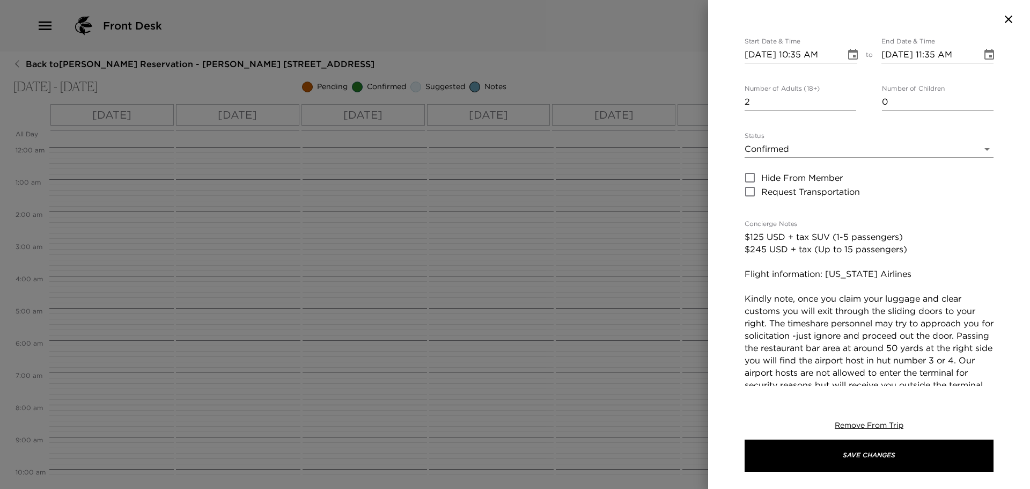
scroll to position [107, 0]
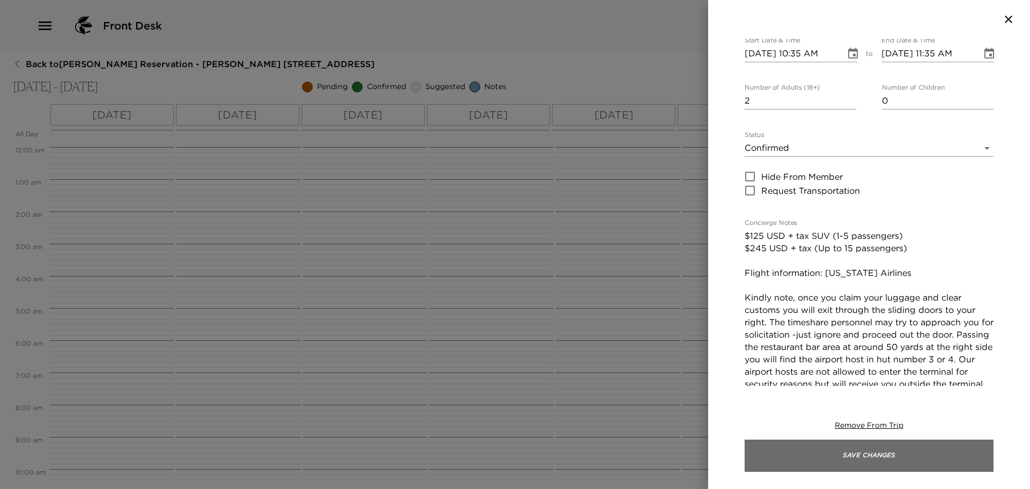
click at [912, 451] on button "Save Changes" at bounding box center [868, 455] width 249 height 32
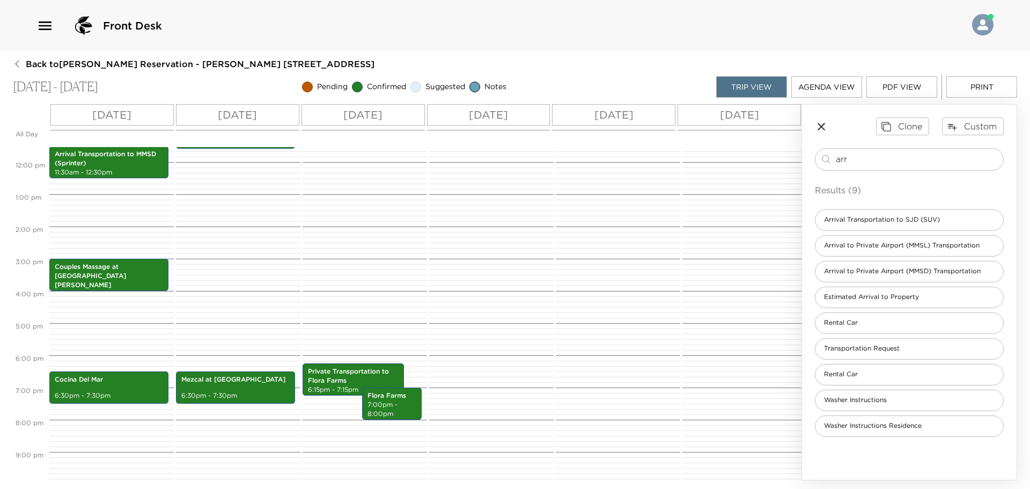
scroll to position [395, 0]
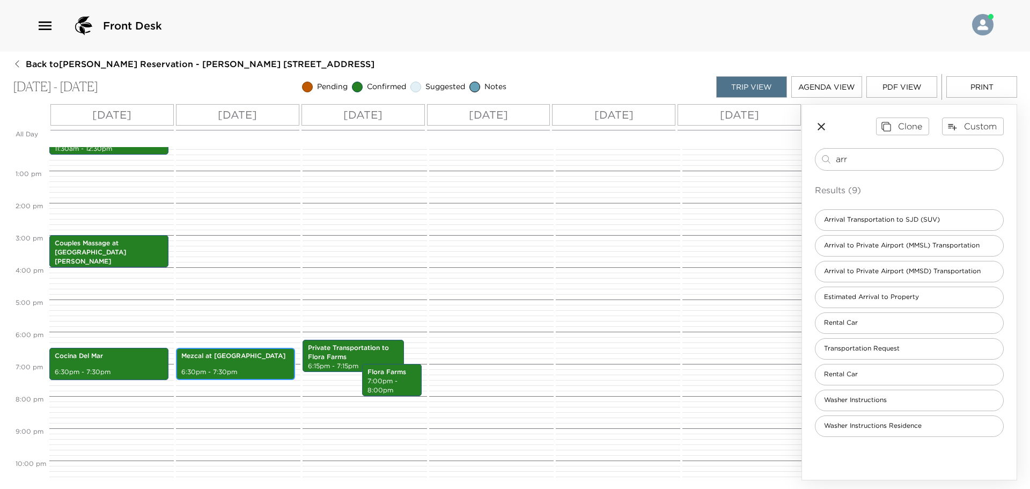
click at [267, 371] on p "6:30pm - 7:30pm" at bounding box center [235, 371] width 108 height 9
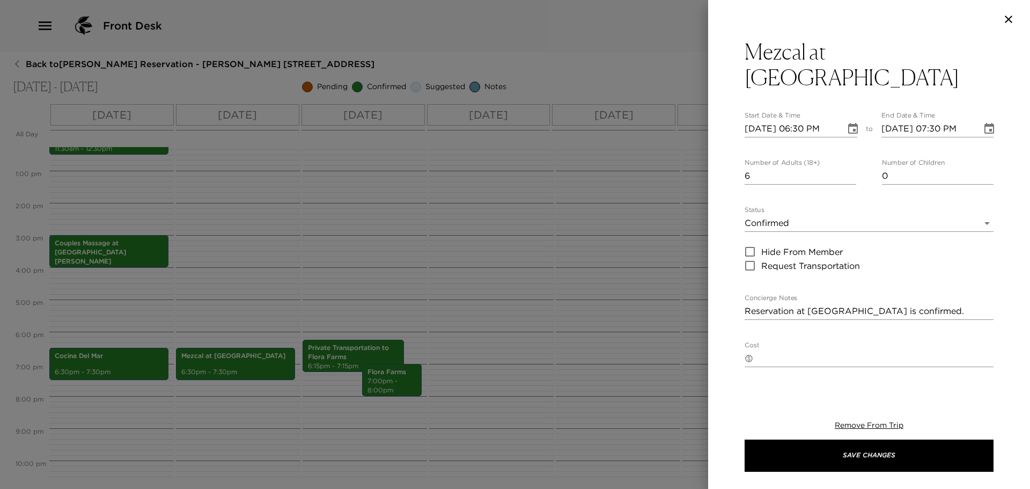
click at [355, 230] on div at bounding box center [515, 244] width 1030 height 489
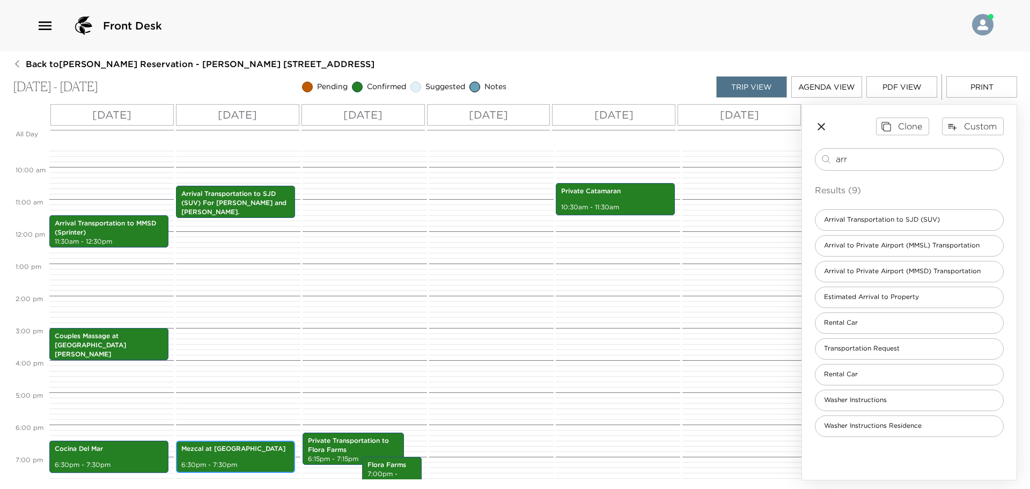
scroll to position [287, 0]
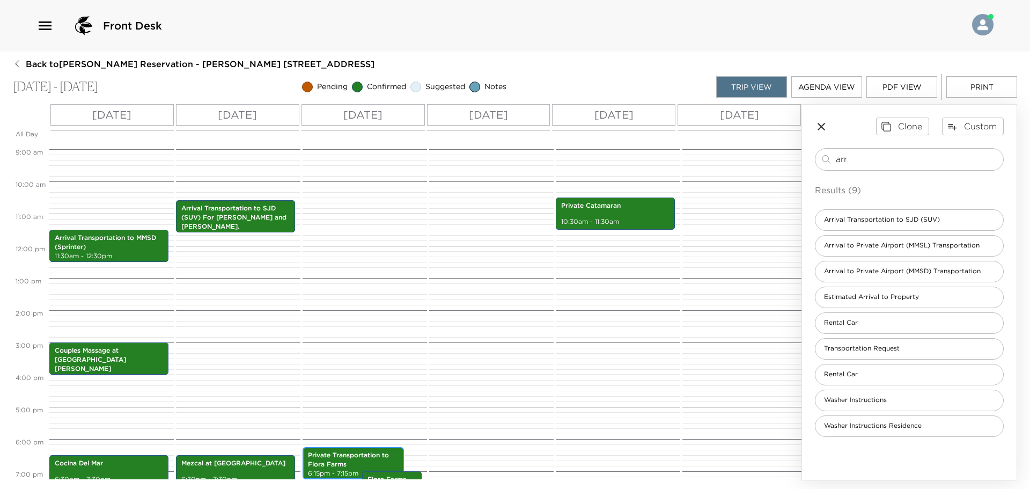
click at [377, 459] on p "Private Transportation to Flora Farms" at bounding box center [353, 460] width 91 height 18
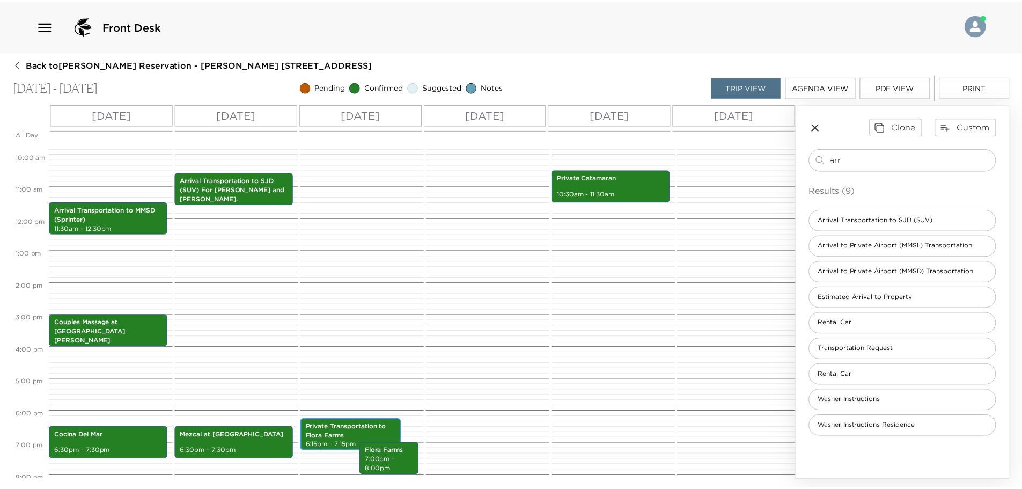
scroll to position [341, 0]
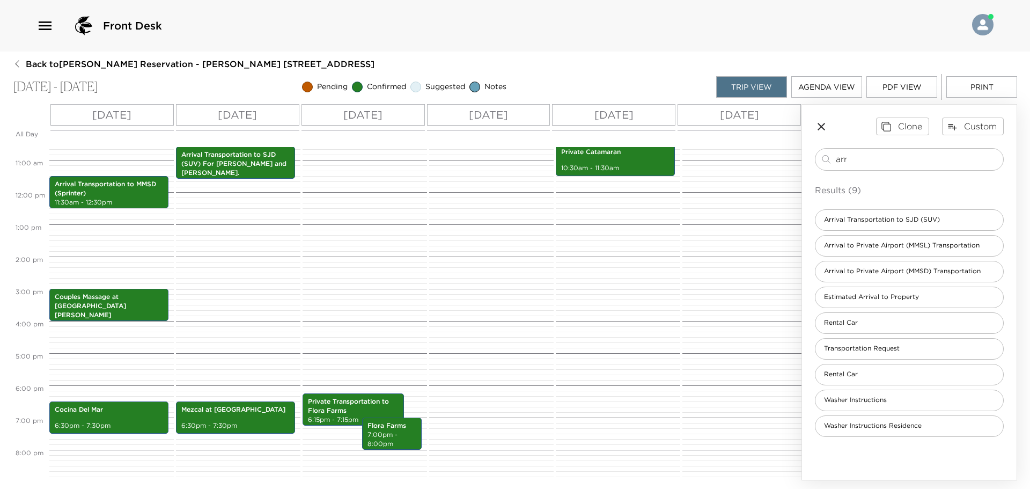
drag, startPoint x: 929, startPoint y: 161, endPoint x: 666, endPoint y: 172, distance: 263.0
click at [688, 164] on div "All Day [DATE] [DATE] [DATE] [DATE] [DATE] [DATE] [DATE] 12:00 AM 1:00 AM 2:00 …" at bounding box center [515, 292] width 1004 height 376
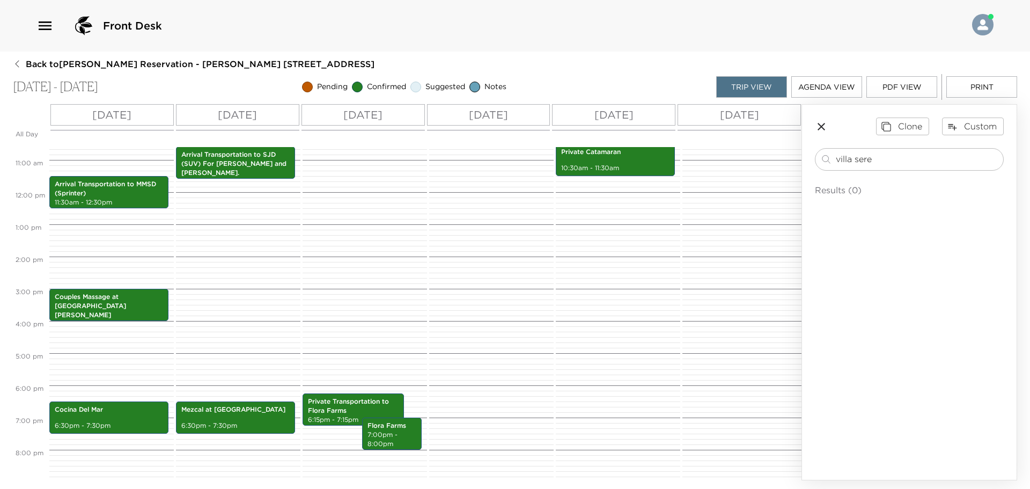
type input "villa sere"
click at [820, 129] on icon "button" at bounding box center [821, 127] width 8 height 8
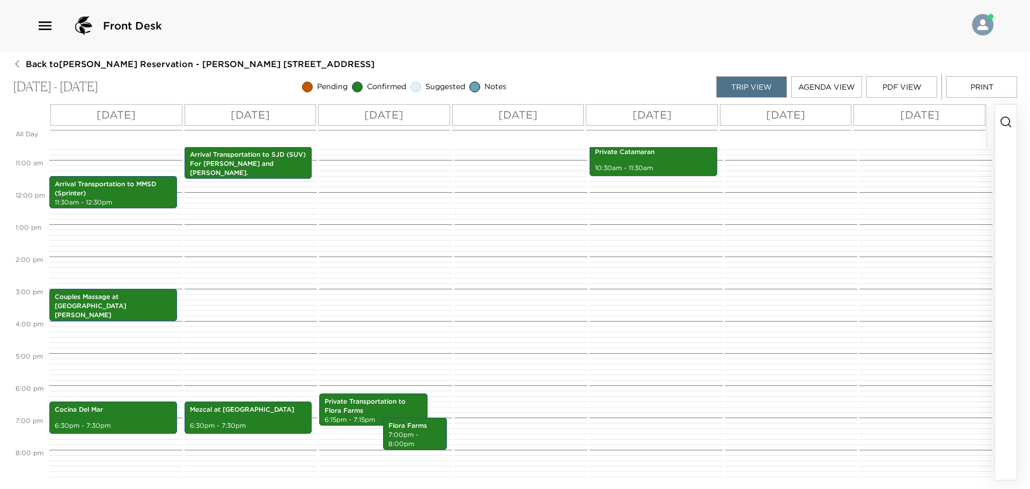
click at [39, 24] on icon "button" at bounding box center [44, 25] width 17 height 17
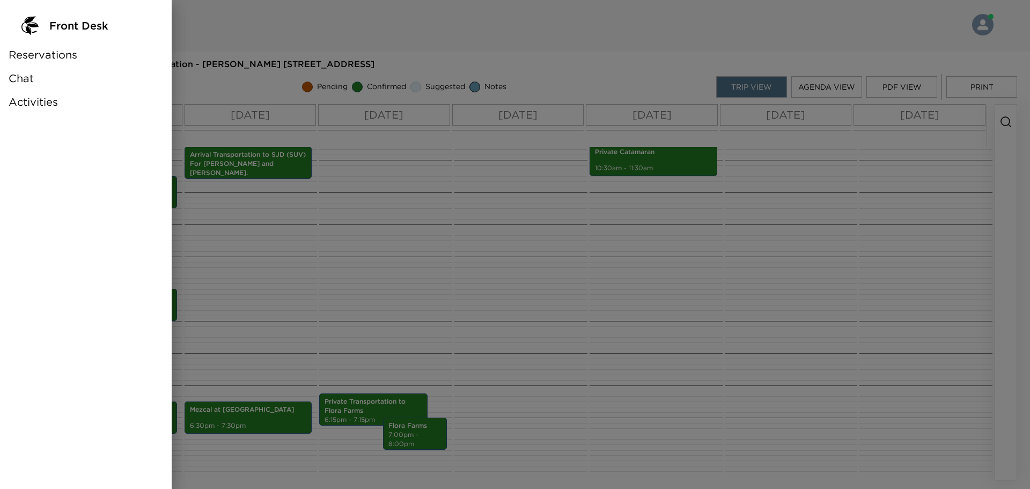
click at [56, 101] on span "Activities" at bounding box center [33, 101] width 49 height 15
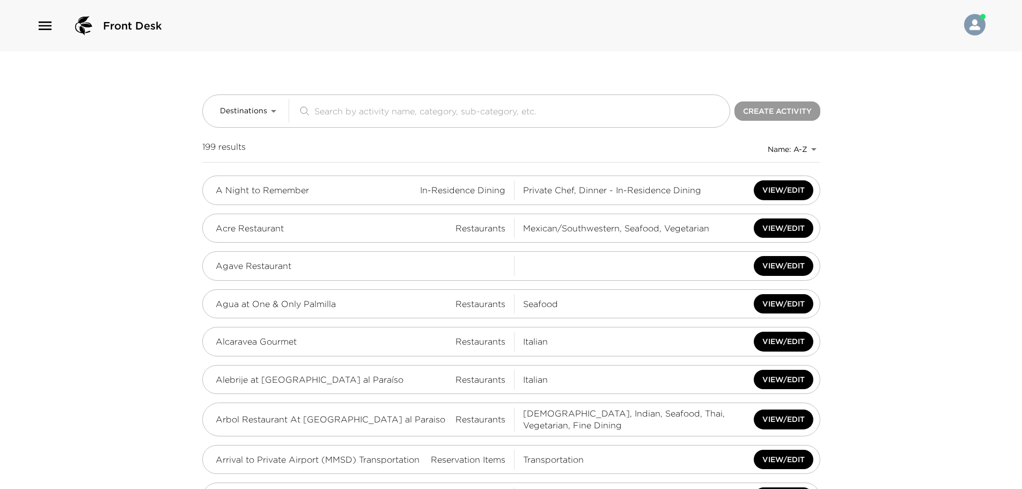
click at [802, 116] on button "Create Activity" at bounding box center [777, 111] width 86 height 20
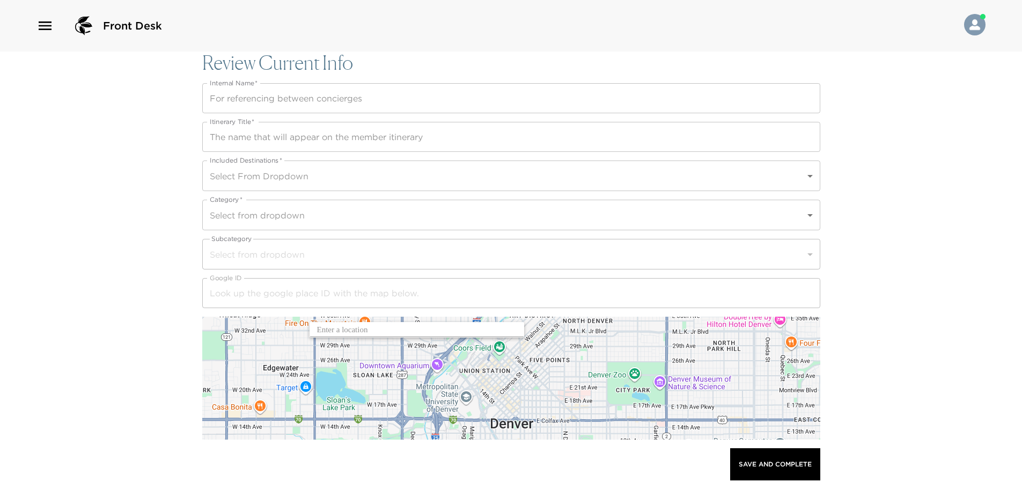
click at [316, 90] on input "Internal Name   *" at bounding box center [511, 98] width 618 height 30
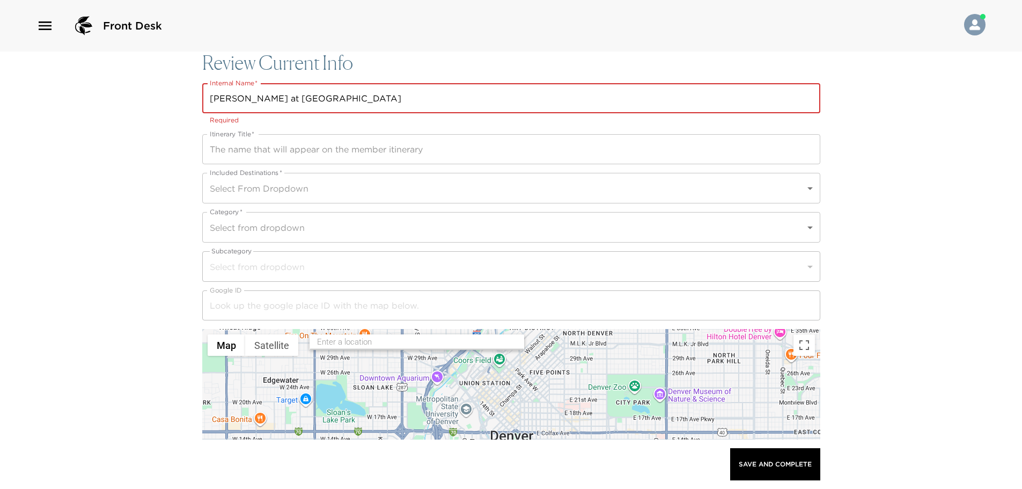
type input "[PERSON_NAME] at [GEOGRAPHIC_DATA]"
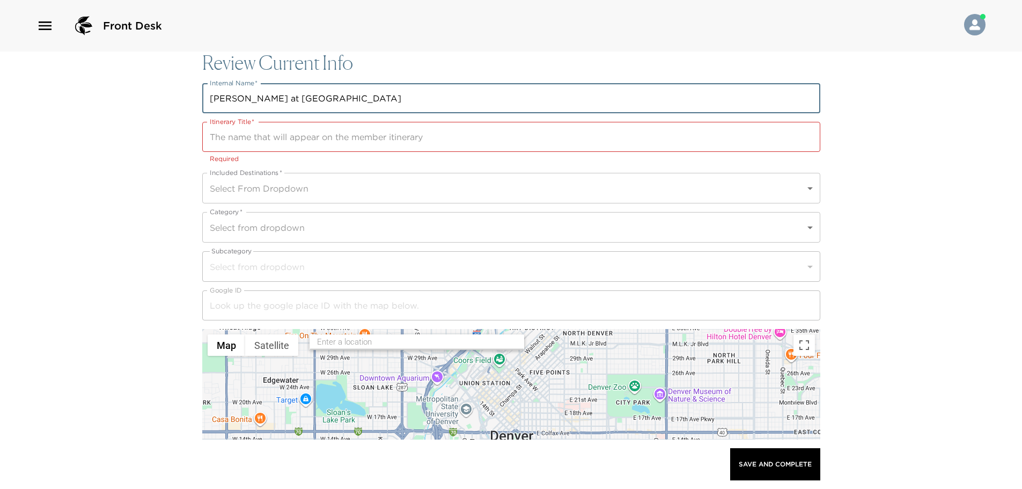
drag, startPoint x: 335, startPoint y: 99, endPoint x: 163, endPoint y: 94, distance: 172.2
click at [163, 94] on div "Front Desk Review Current Info Internal Name   * [PERSON_NAME] at [GEOGRAPHIC_D…" at bounding box center [511, 244] width 1022 height 489
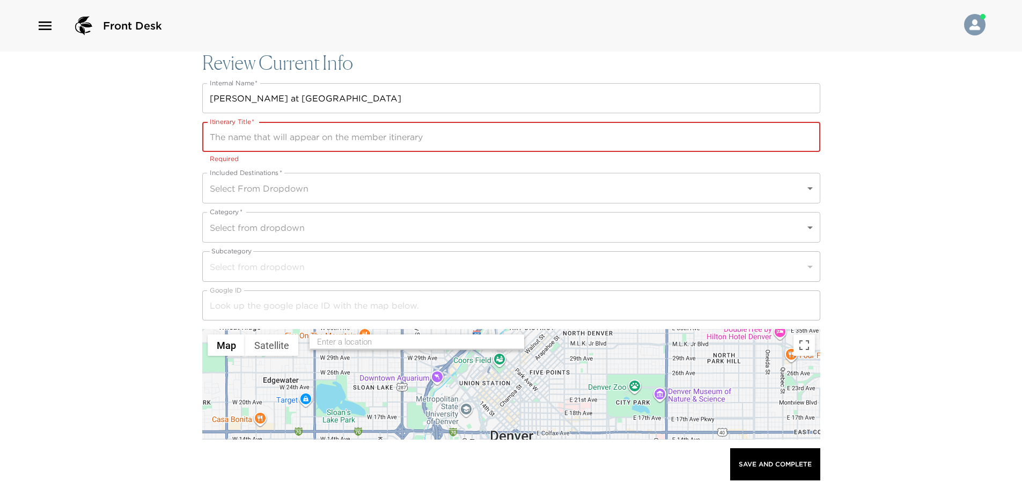
click at [241, 130] on input "Itinerary Title   *" at bounding box center [511, 137] width 618 height 30
paste input "[PERSON_NAME] at [GEOGRAPHIC_DATA]"
type input "[PERSON_NAME] at [GEOGRAPHIC_DATA]"
click at [240, 184] on body "Front Desk Review Current Info Internal Name   * [PERSON_NAME] at [GEOGRAPHIC_D…" at bounding box center [511, 244] width 1022 height 489
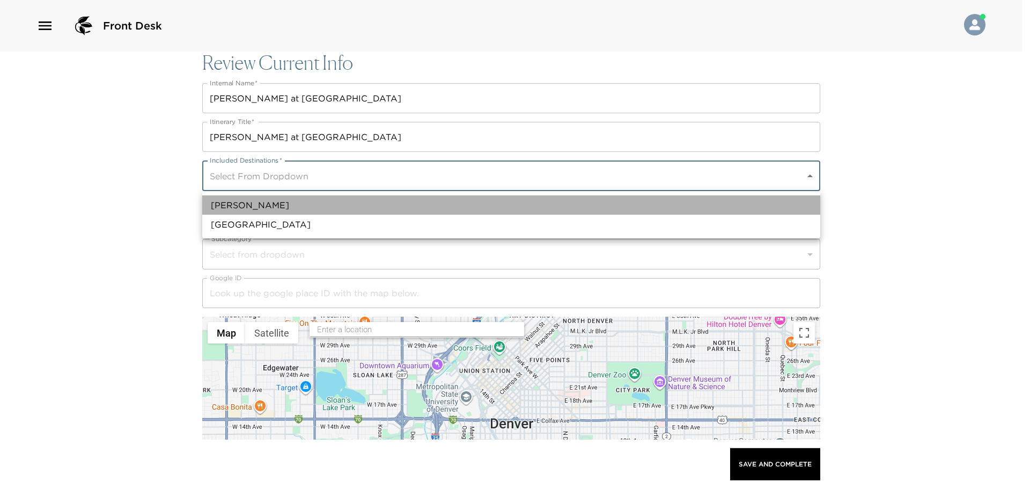
click at [247, 211] on li "[PERSON_NAME]" at bounding box center [511, 204] width 618 height 19
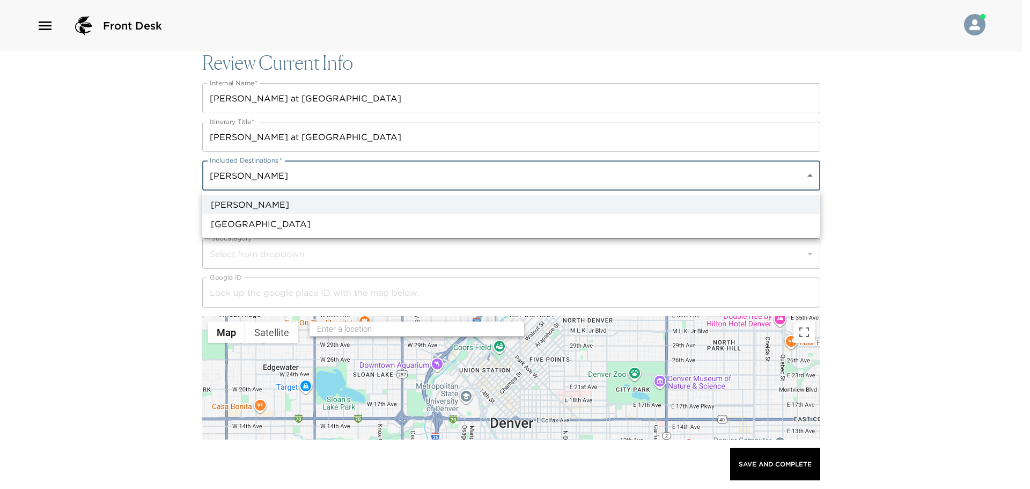
click at [247, 221] on li "[GEOGRAPHIC_DATA]" at bounding box center [511, 223] width 618 height 19
type input "a0n70000004Gg9JAAS,a0nf200000Feg5xAAB"
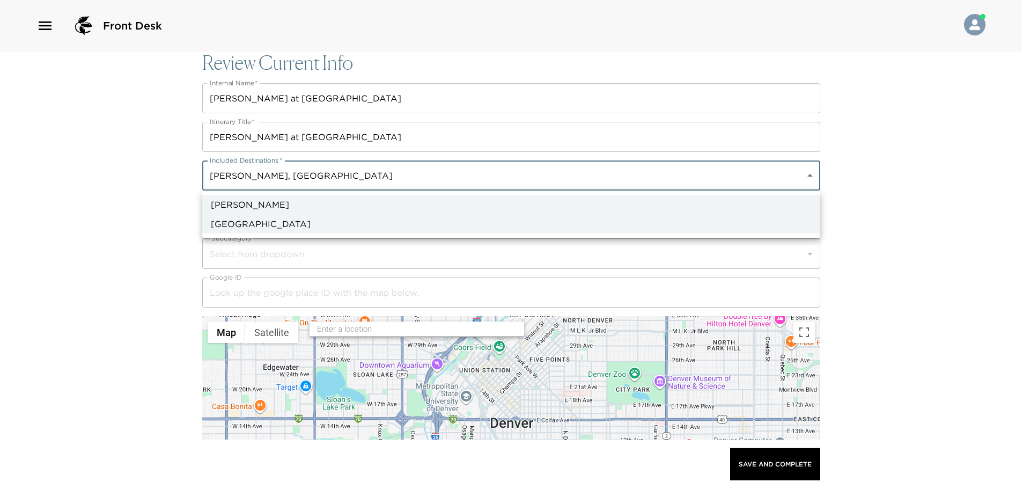
click at [155, 226] on div at bounding box center [515, 244] width 1030 height 489
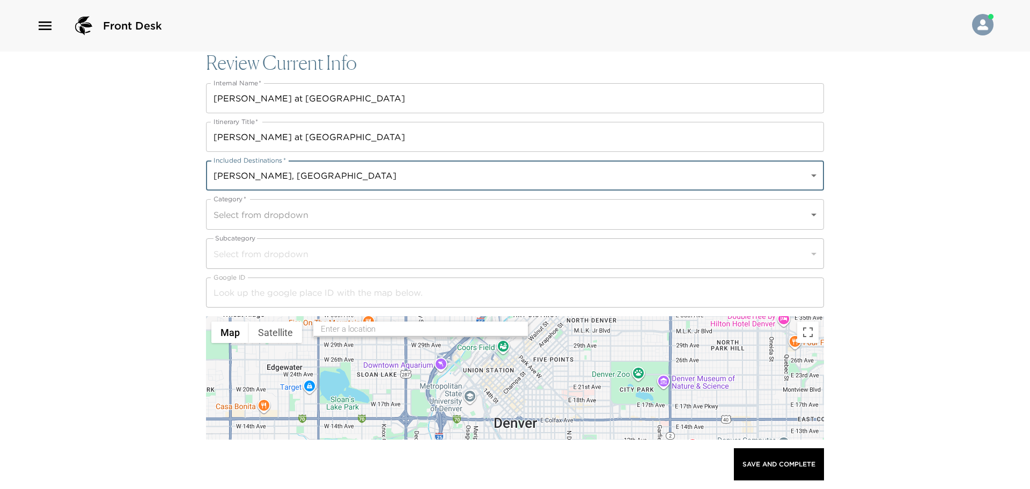
click at [232, 218] on body "Front Desk Review Current Info Internal Name   * [PERSON_NAME] at [GEOGRAPHIC_D…" at bounding box center [515, 244] width 1030 height 489
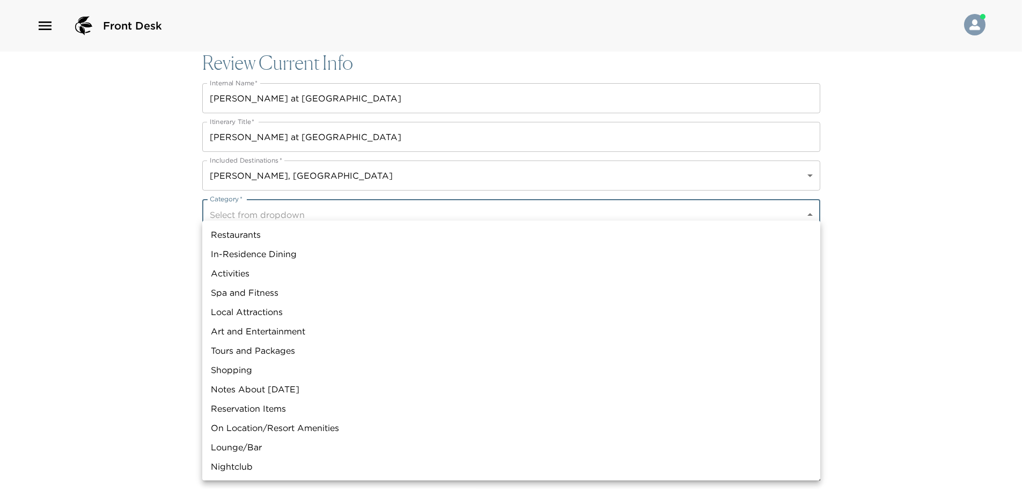
click at [260, 238] on li "Restaurants" at bounding box center [511, 234] width 618 height 19
type input "Restaurants"
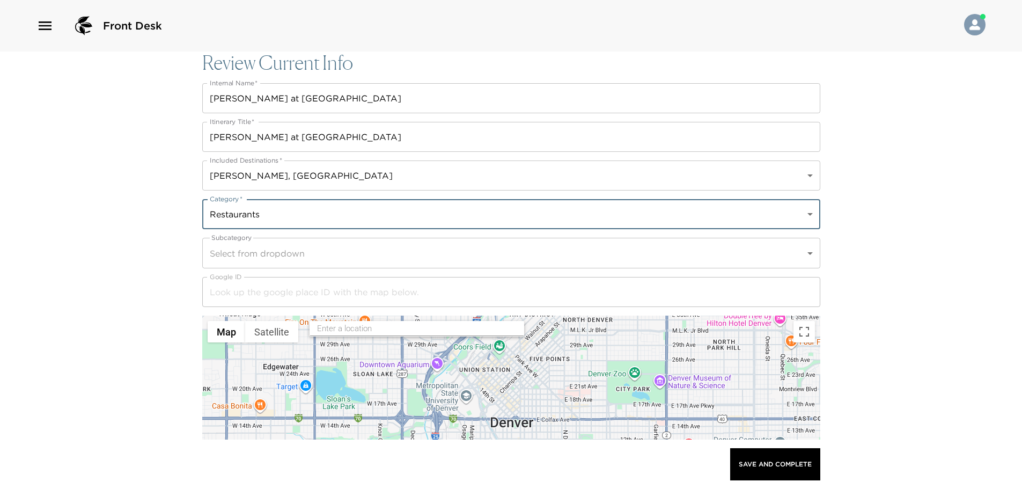
click at [248, 246] on body "Front Desk Review Current Info Internal Name   * Villa Serena at Puerta Vieja I…" at bounding box center [511, 244] width 1022 height 489
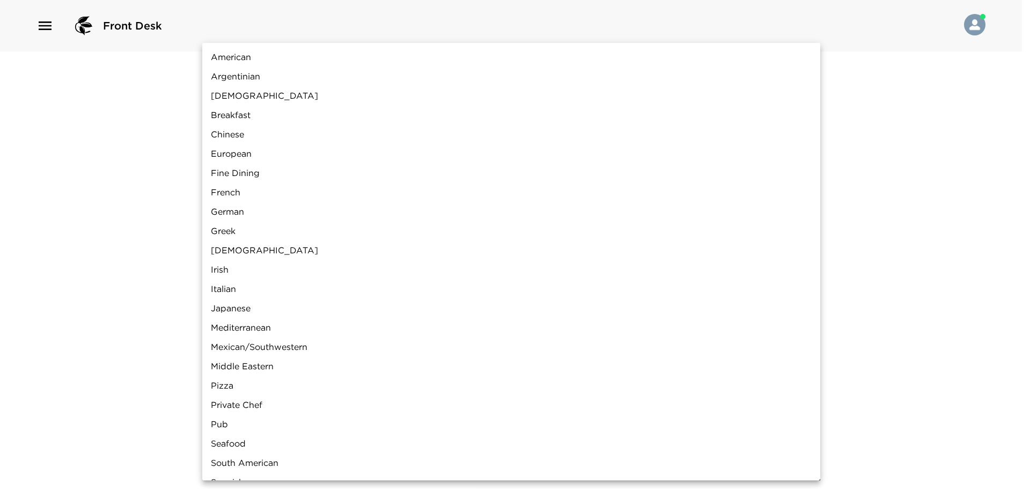
click at [280, 347] on li "Mexican/Southwestern" at bounding box center [511, 346] width 618 height 19
type input "Mexican/Southwestern"
click at [154, 298] on div at bounding box center [515, 244] width 1030 height 489
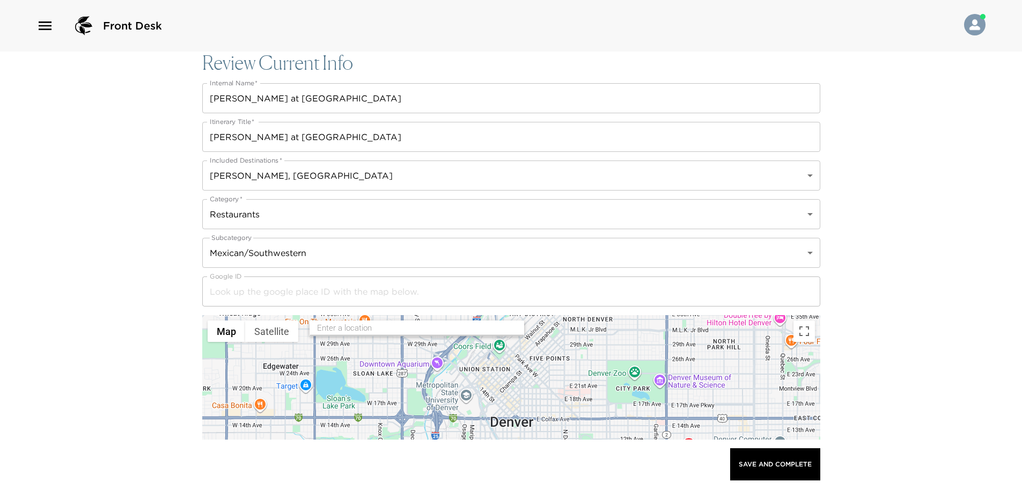
click at [349, 330] on input "text" at bounding box center [417, 328] width 201 height 17
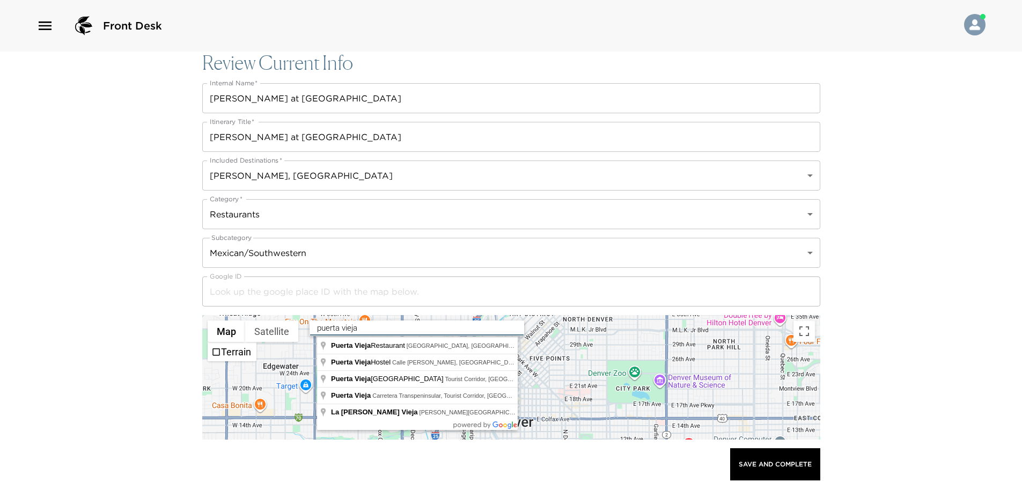
drag, startPoint x: 366, startPoint y: 322, endPoint x: 137, endPoint y: 322, distance: 229.5
click at [156, 322] on div "Front Desk Review Current Info Internal Name   * Villa Serena at Puerta Vieja I…" at bounding box center [511, 244] width 1022 height 489
click at [348, 326] on input "villa serrena" at bounding box center [417, 328] width 201 height 17
drag, startPoint x: 355, startPoint y: 327, endPoint x: 98, endPoint y: 334, distance: 257.5
click at [110, 336] on div "Front Desk Review Current Info Internal Name   * Villa Serena at Puerta Vieja I…" at bounding box center [511, 244] width 1022 height 489
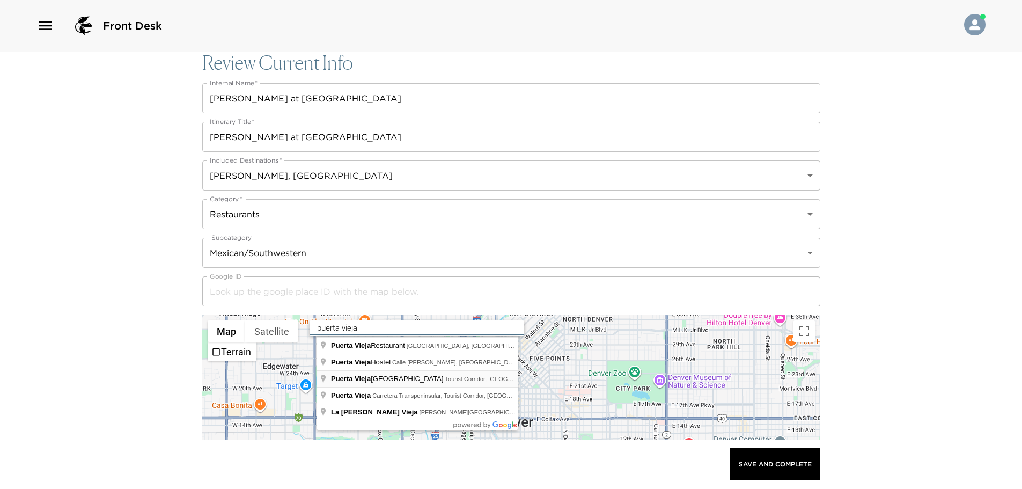
type input "Puerta Vieja Boutique Hotel, Tourist Corridor, Cabo San Lucas, BCS, Mexico"
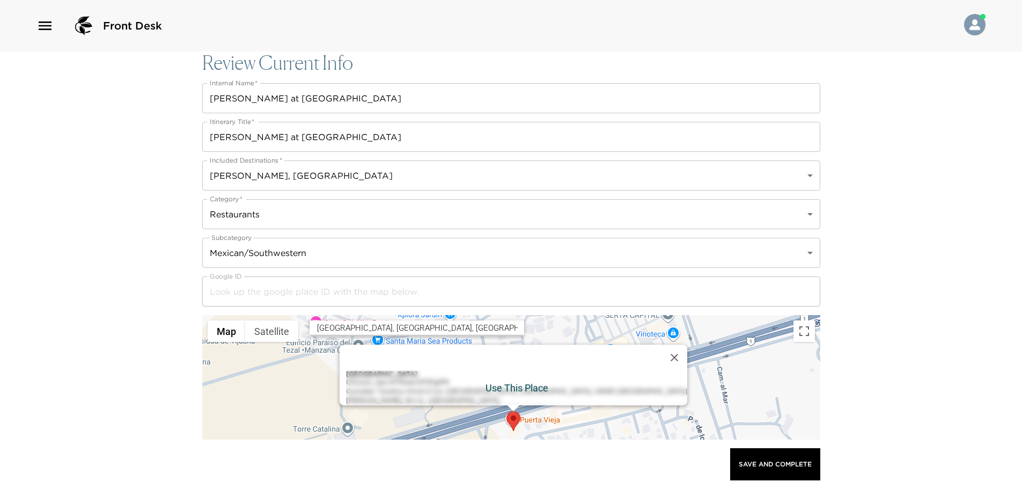
click at [455, 396] on div "Puerta Vieja Boutique Hotel ChIJzyrl_npLr4YRweLH1TE1gPM Corredor Turistico Km.6…" at bounding box center [516, 387] width 341 height 35
type input "ChIJzyrl_npLr4YRweLH1TE1gPM"
type input "Puerta Vieja Boutique Hotel"
type input "http://www.airbnb.mx/p/puertaviejaboutiquehotel"
type input "33 1699 4550"
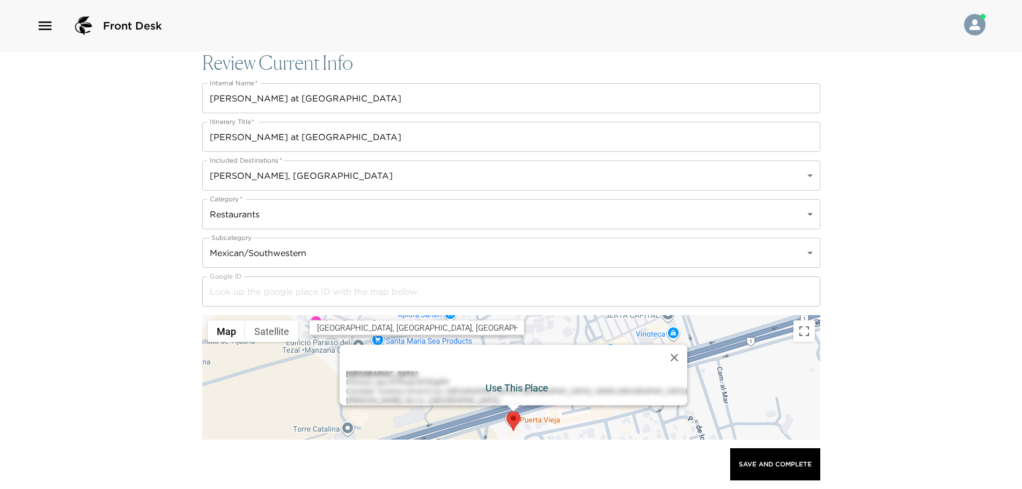
type input "Cabo San Lucas"
type input "Baja California Sur"
type input "Mexico"
type input "22.9058029"
type input "-109.8686331"
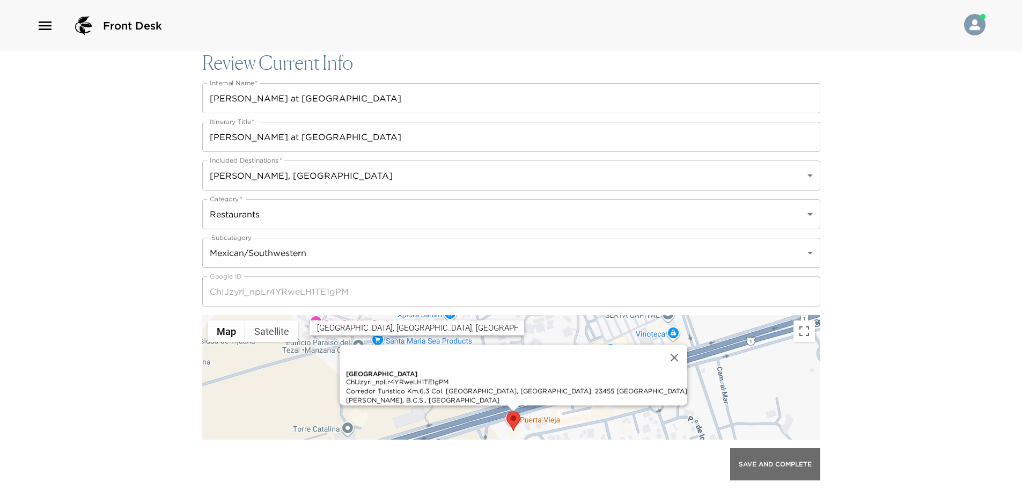
click at [803, 466] on p "Save And Complete" at bounding box center [775, 464] width 73 height 8
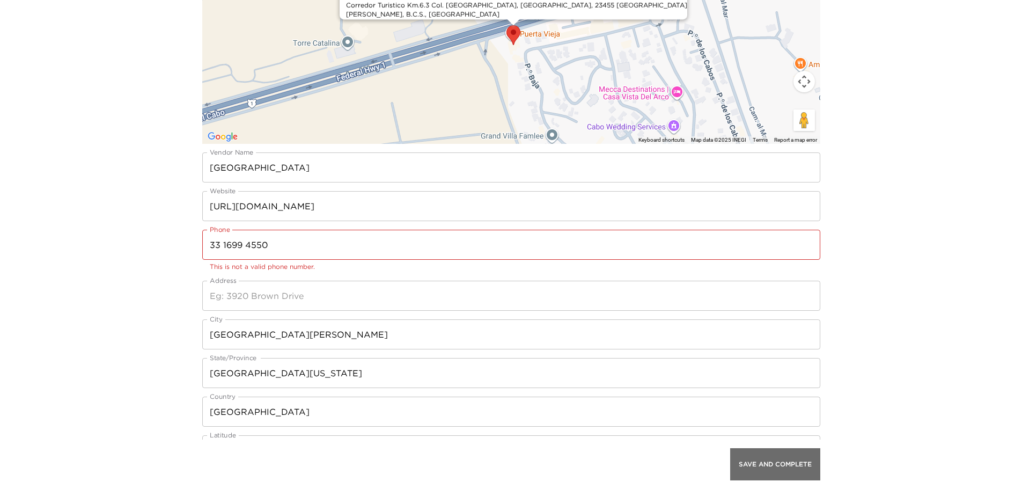
scroll to position [429, 0]
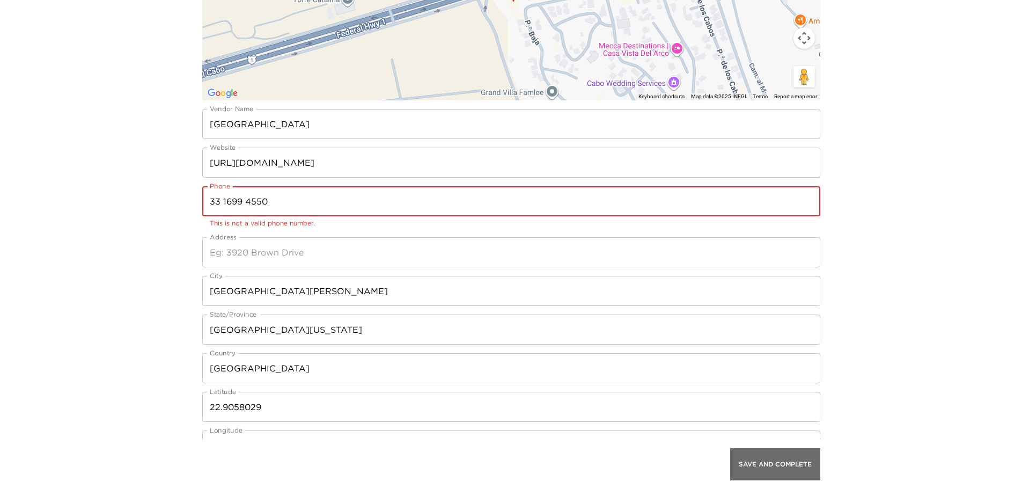
drag, startPoint x: 284, startPoint y: 210, endPoint x: 0, endPoint y: 209, distance: 283.7
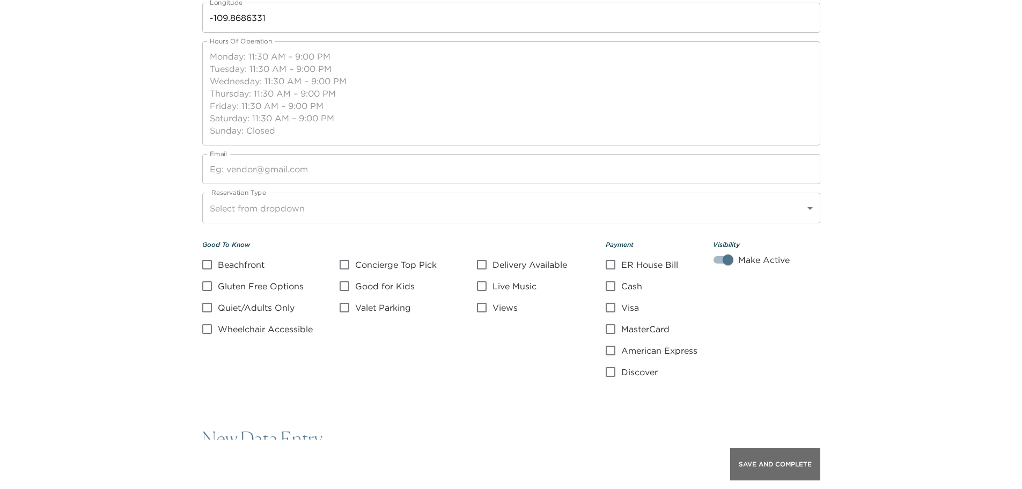
scroll to position [858, 0]
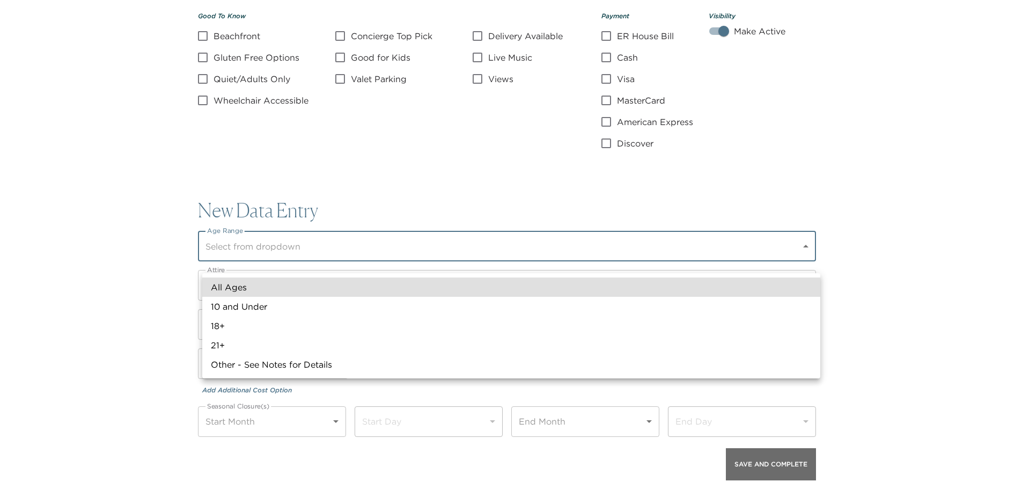
scroll to position [1060, 0]
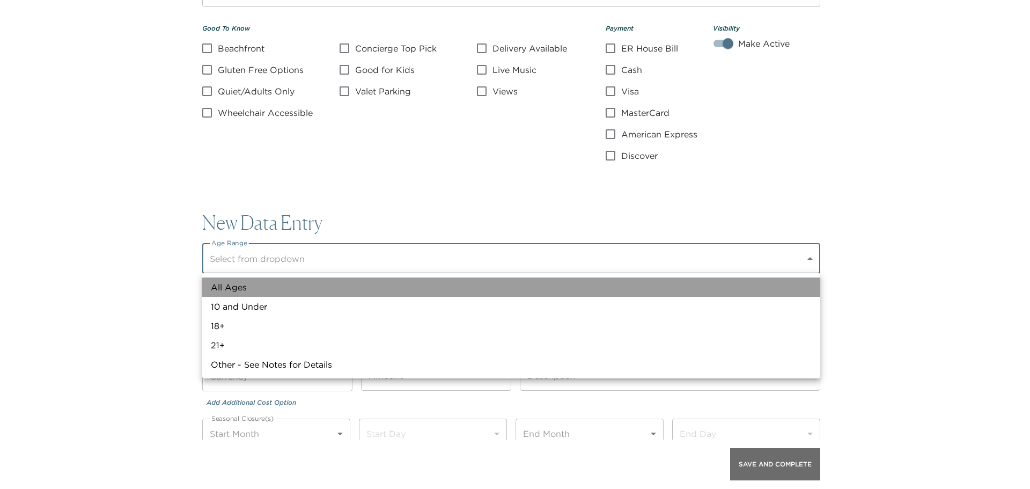
click at [238, 285] on li "All Ages" at bounding box center [511, 286] width 618 height 19
type input "All Ages"
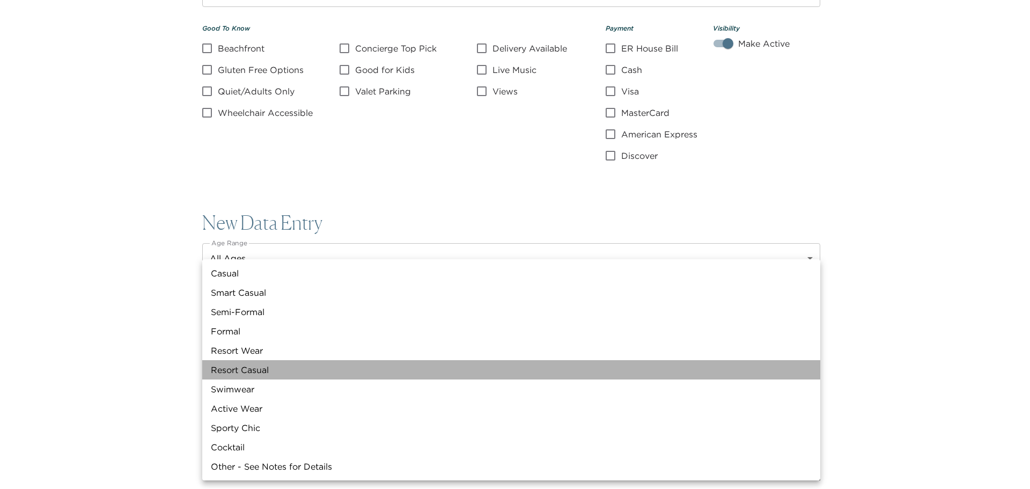
click at [261, 365] on li "Resort Casual" at bounding box center [511, 369] width 618 height 19
type input "Resort Casual"
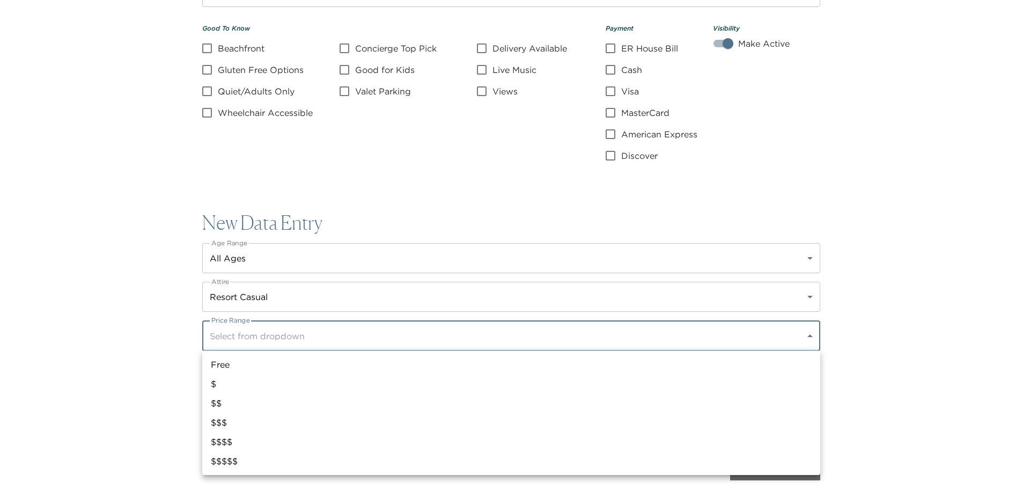
click at [237, 410] on li "$$" at bounding box center [511, 402] width 618 height 19
type input "$$"
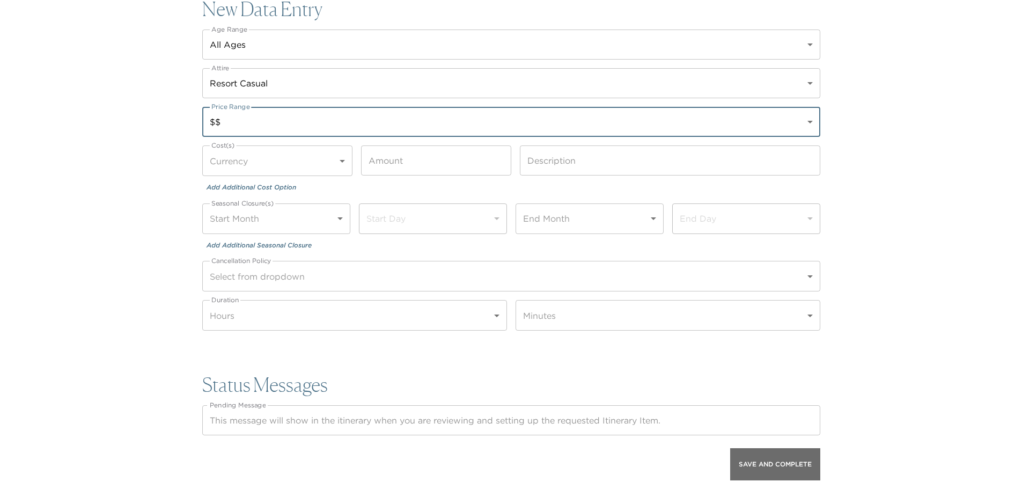
scroll to position [1275, 0]
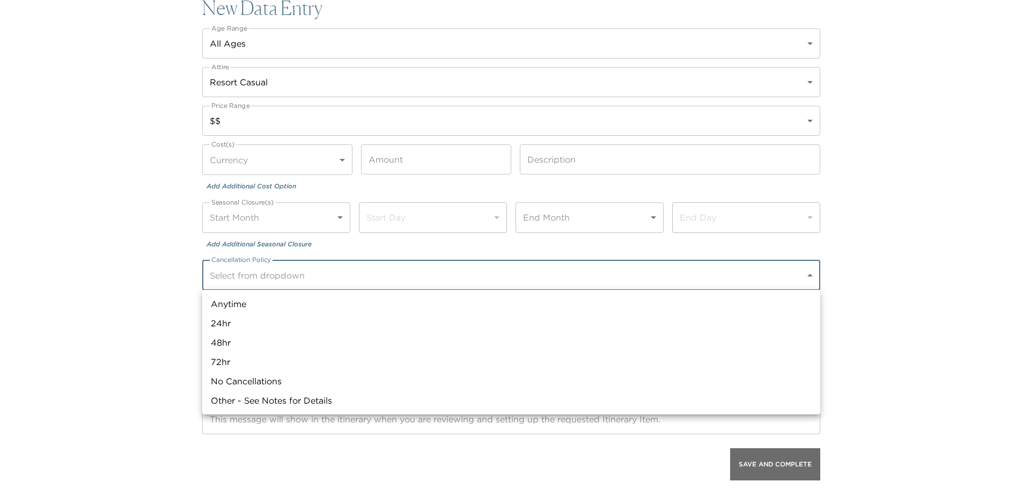
click at [263, 322] on li "24hr" at bounding box center [511, 322] width 618 height 19
type input "24hr"
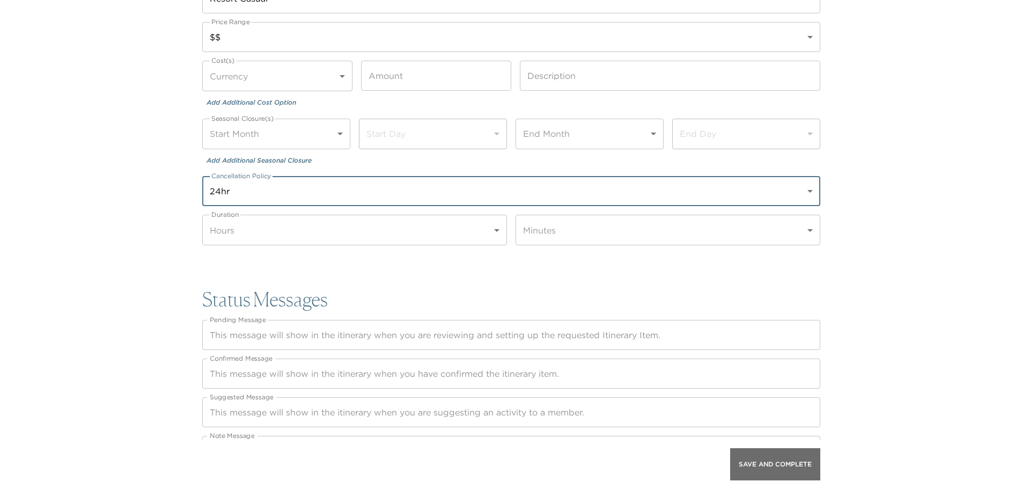
scroll to position [1382, 0]
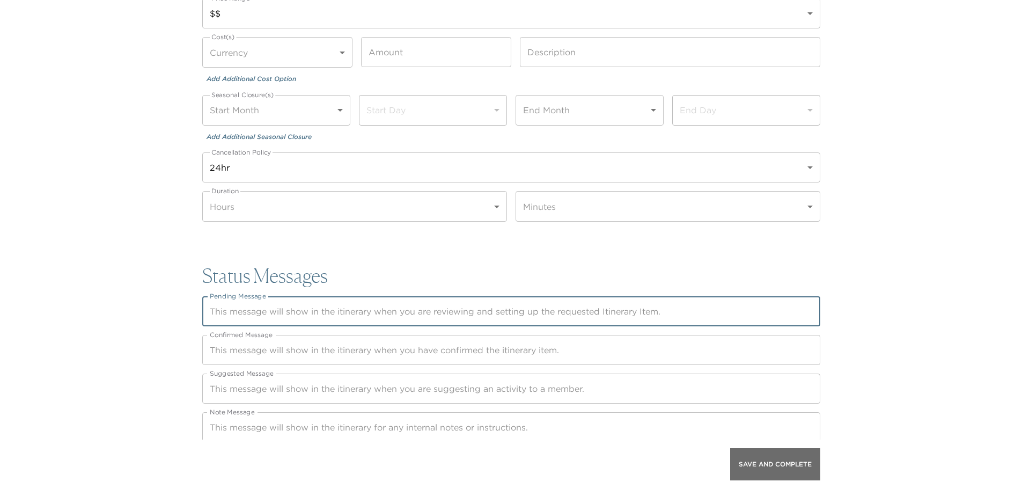
click at [311, 315] on textarea "Pending Message" at bounding box center [511, 311] width 603 height 12
type textarea "Reservation NOT confirmed yet."
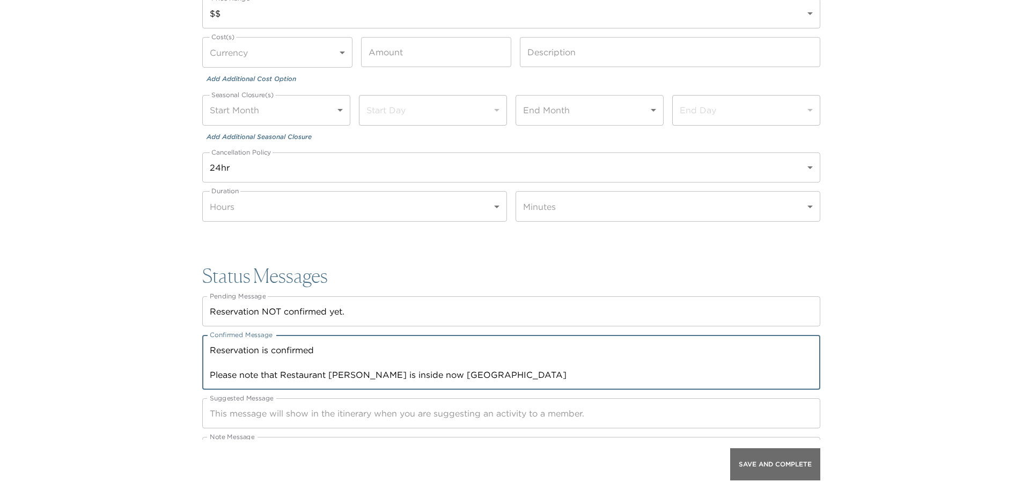
type textarea "Reservation is confirmed Please note that Restaurant Villa Serena is inside now…"
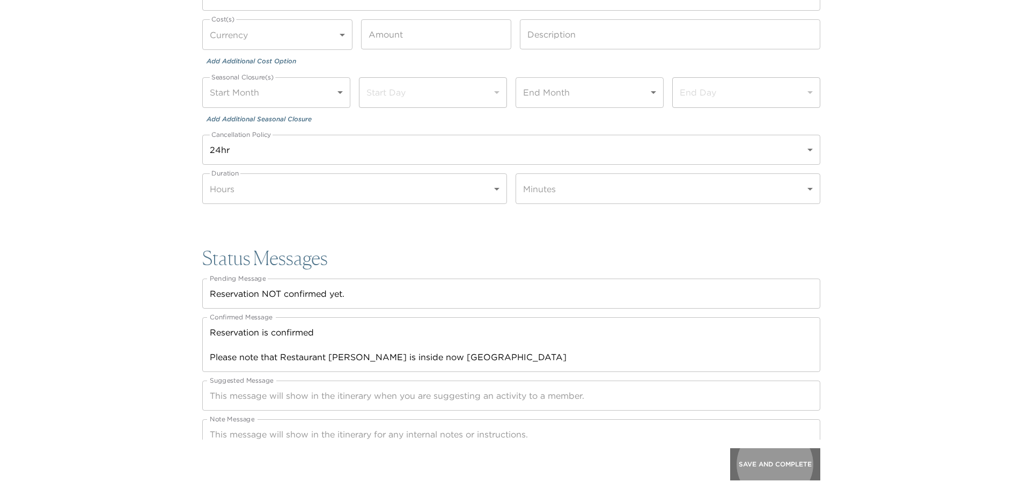
scroll to position [1409, 0]
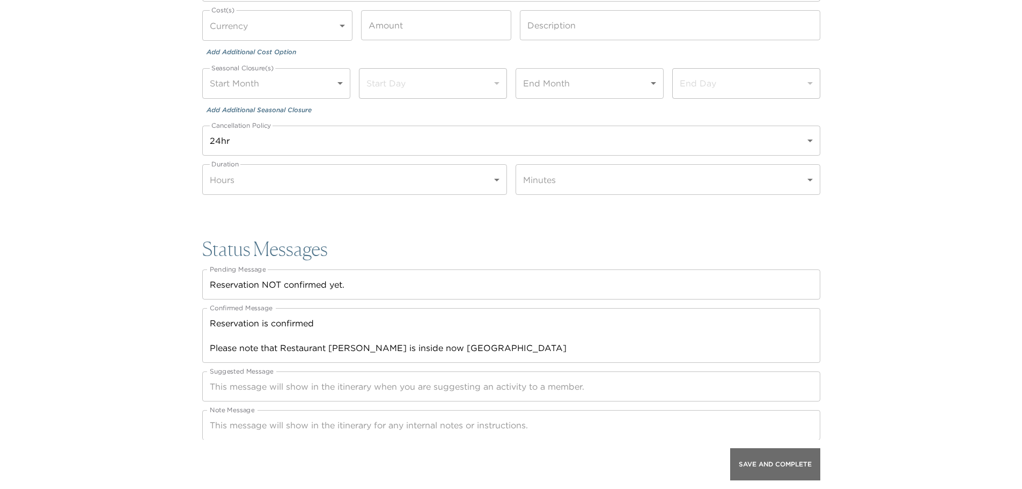
click at [795, 471] on button "Save And Complete" at bounding box center [775, 464] width 90 height 32
